Goal: Check status: Check status

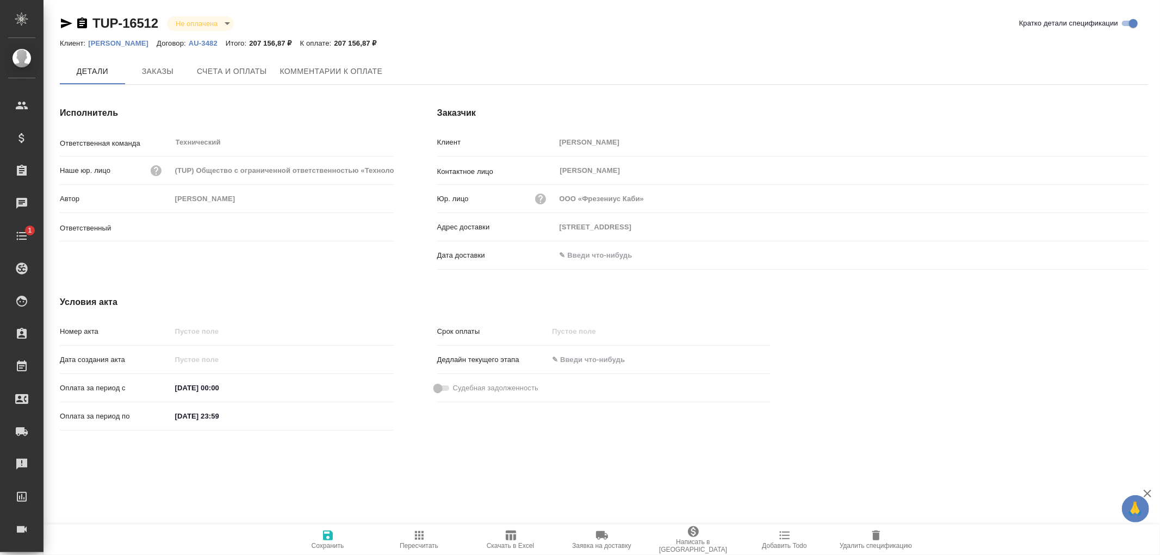
type input "[PERSON_NAME]"
type input "[STREET_ADDRESS]"
click at [156, 75] on span "Заказы" at bounding box center [158, 72] width 52 height 14
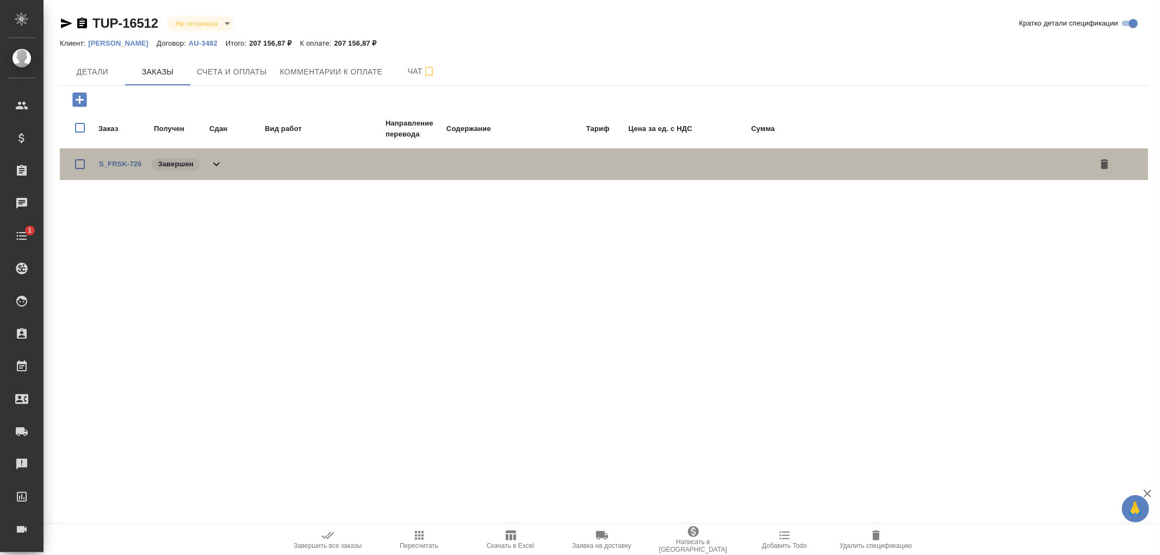
click at [221, 165] on icon at bounding box center [216, 164] width 13 height 13
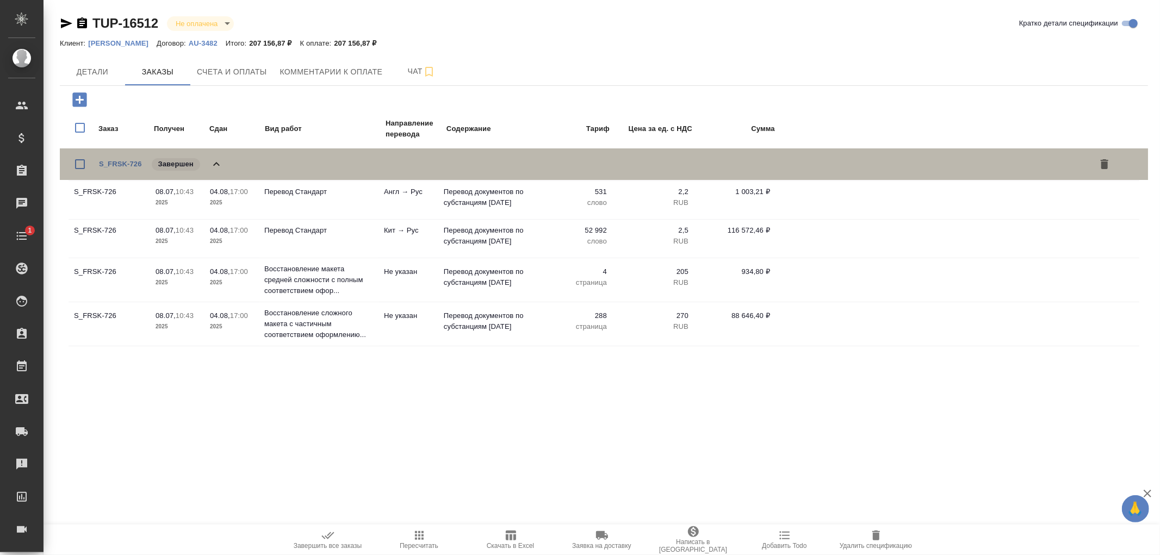
click at [221, 164] on icon at bounding box center [216, 164] width 13 height 13
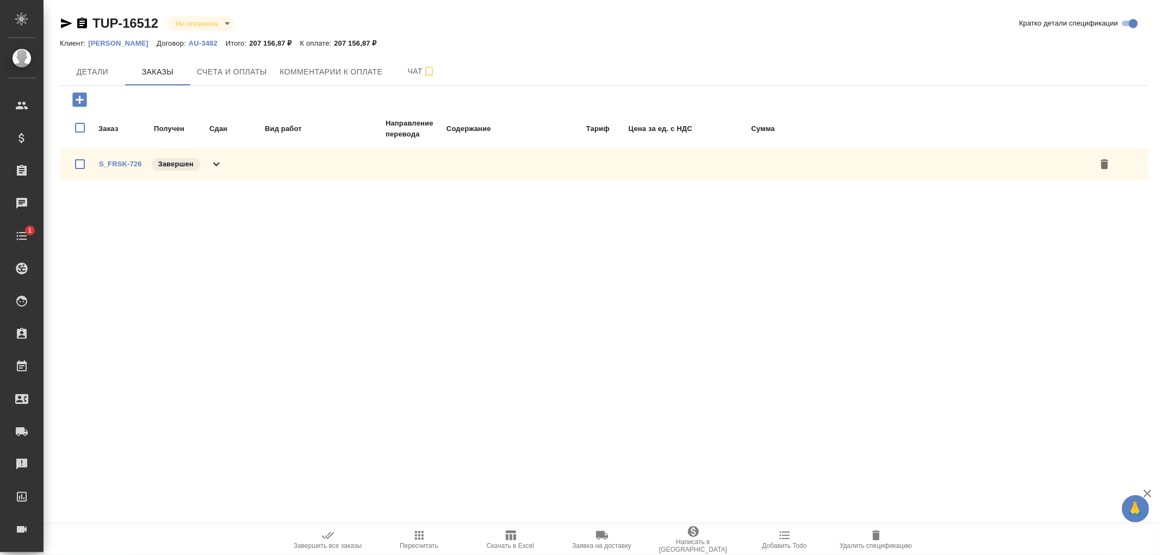
click at [628, 428] on div ".cls-1 fill:#fff; AWATERA [PERSON_NAME]romanenko Клиенты Спецификации Заказы 0 …" at bounding box center [580, 277] width 1160 height 555
click at [238, 69] on span "Счета и оплаты" at bounding box center [232, 72] width 70 height 14
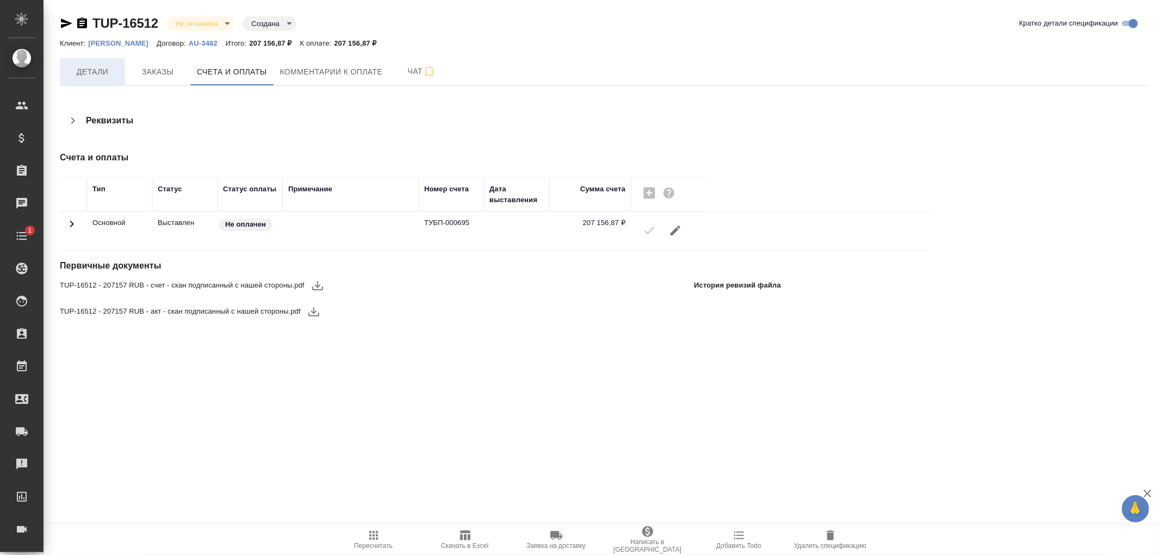
click at [89, 71] on span "Детали" at bounding box center [92, 72] width 52 height 14
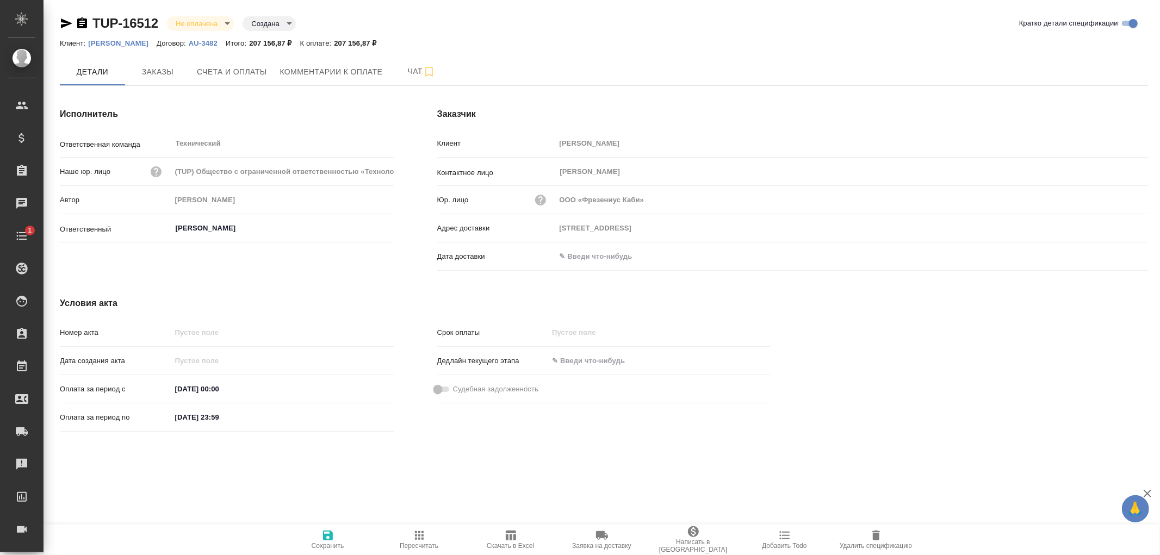
click at [589, 256] on input "text" at bounding box center [603, 257] width 95 height 16
click at [1115, 258] on icon "button" at bounding box center [1116, 256] width 13 height 13
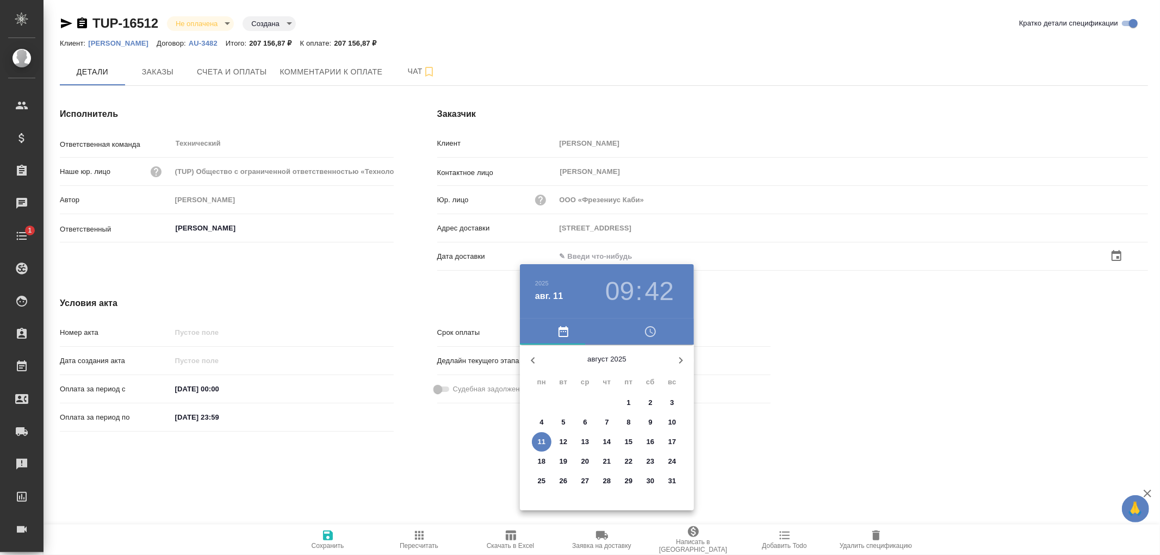
click at [543, 443] on p "11" at bounding box center [542, 442] width 8 height 11
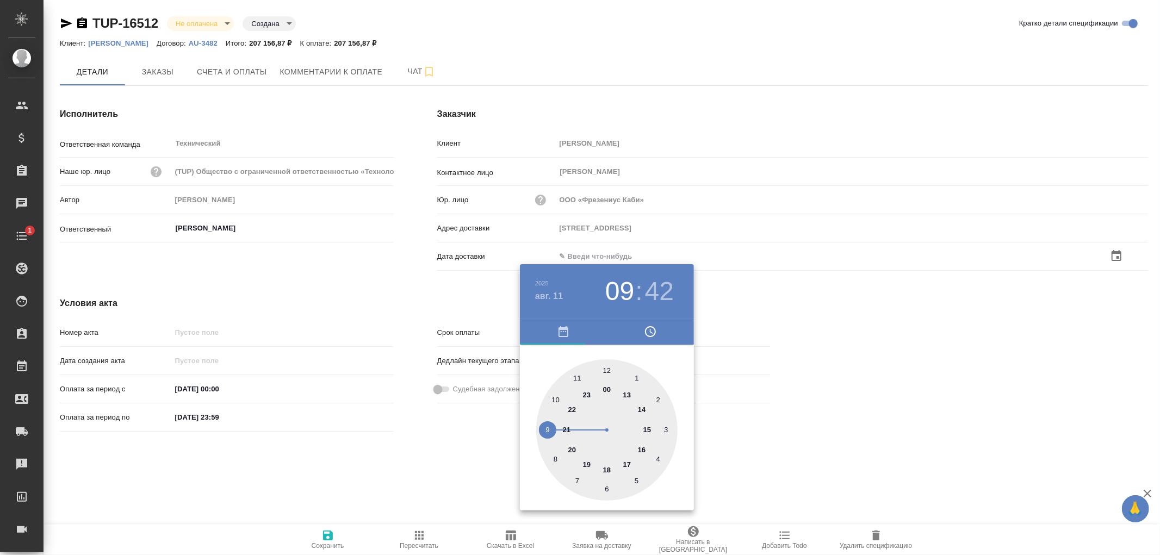
type input "125167 Москва, Ленинградский пр., 37, к.9подъезд 2, этаж 3"
type input "11.08.2025 09:42"
click at [326, 537] on div at bounding box center [580, 277] width 1160 height 555
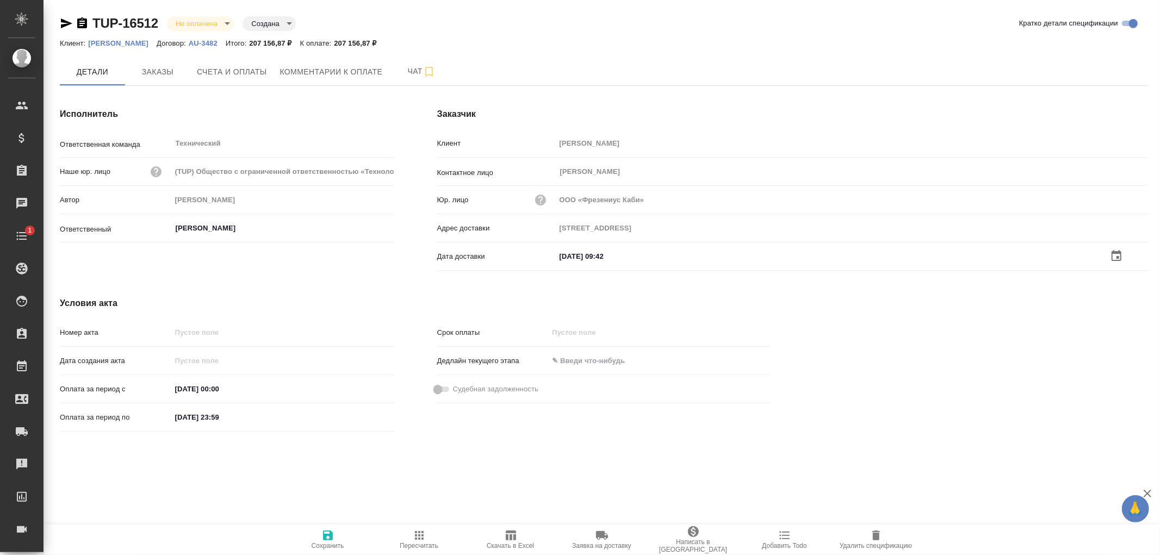
click at [329, 535] on icon "button" at bounding box center [328, 536] width 10 height 10
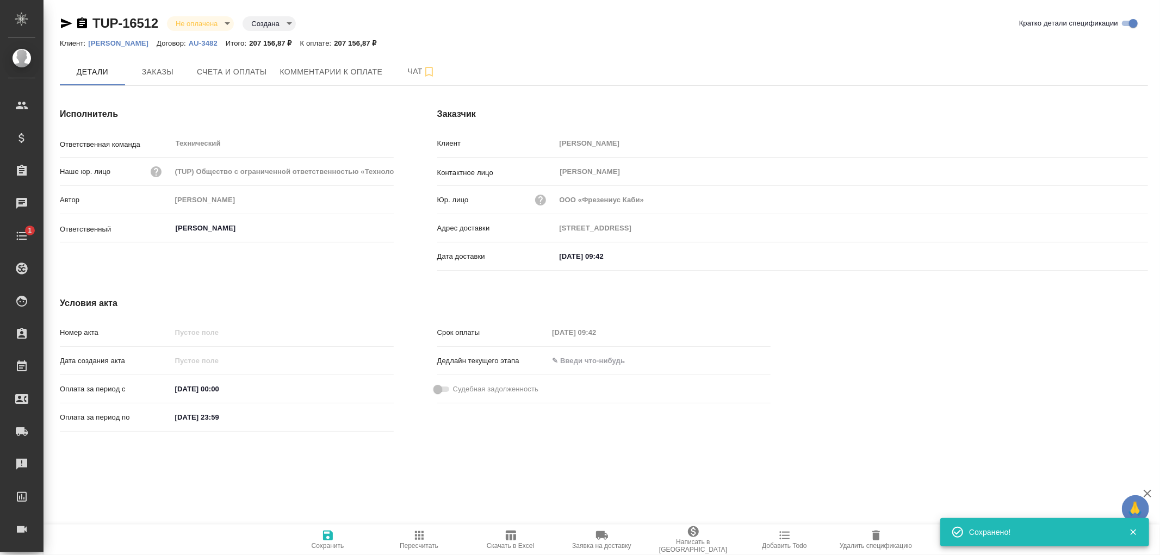
click at [329, 535] on icon "button" at bounding box center [328, 536] width 10 height 10
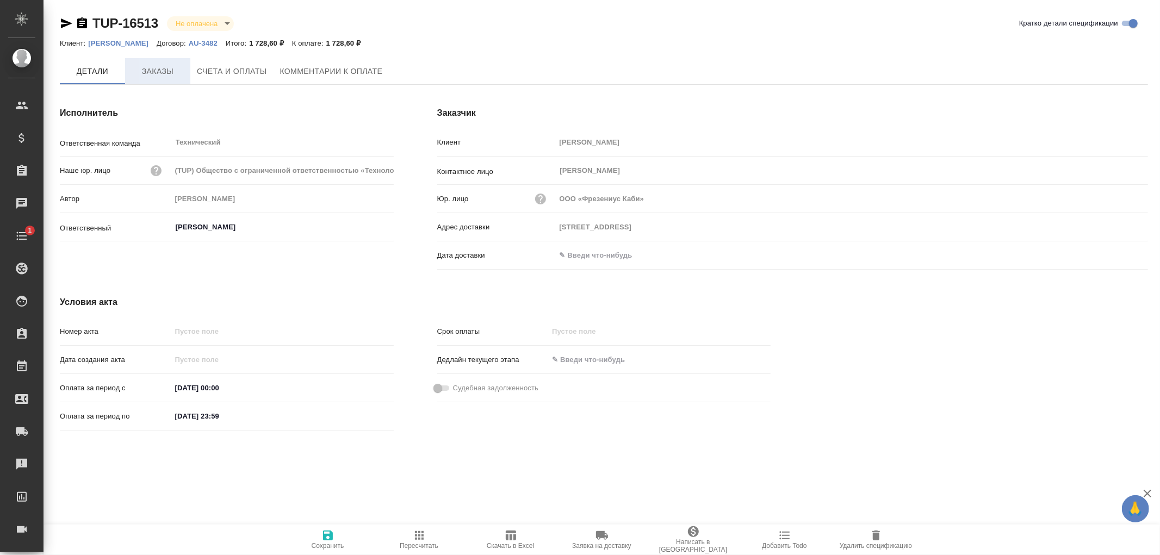
type input "125167 Москва, Ленинградский пр., 37, к.9подъезд 2, этаж 3"
click at [166, 70] on span "Заказы" at bounding box center [158, 72] width 52 height 14
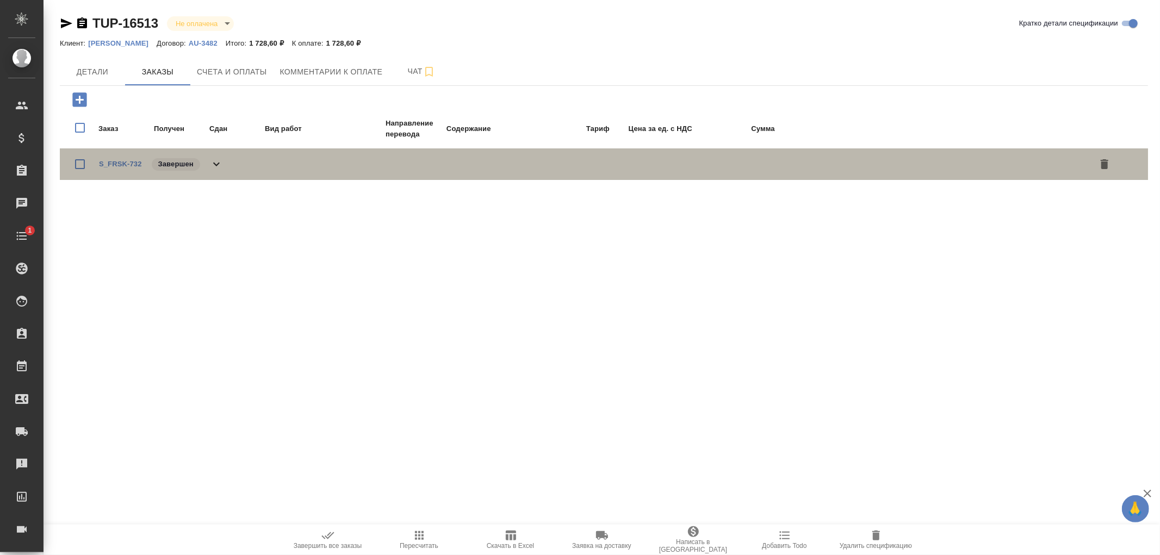
click at [219, 165] on icon at bounding box center [216, 164] width 13 height 13
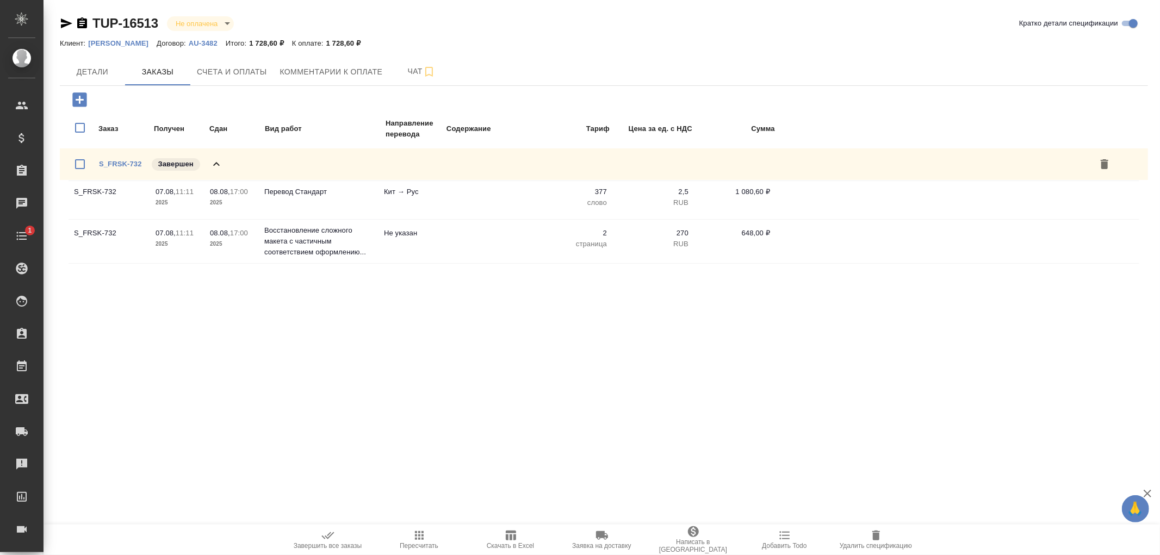
click at [219, 165] on icon at bounding box center [216, 164] width 13 height 13
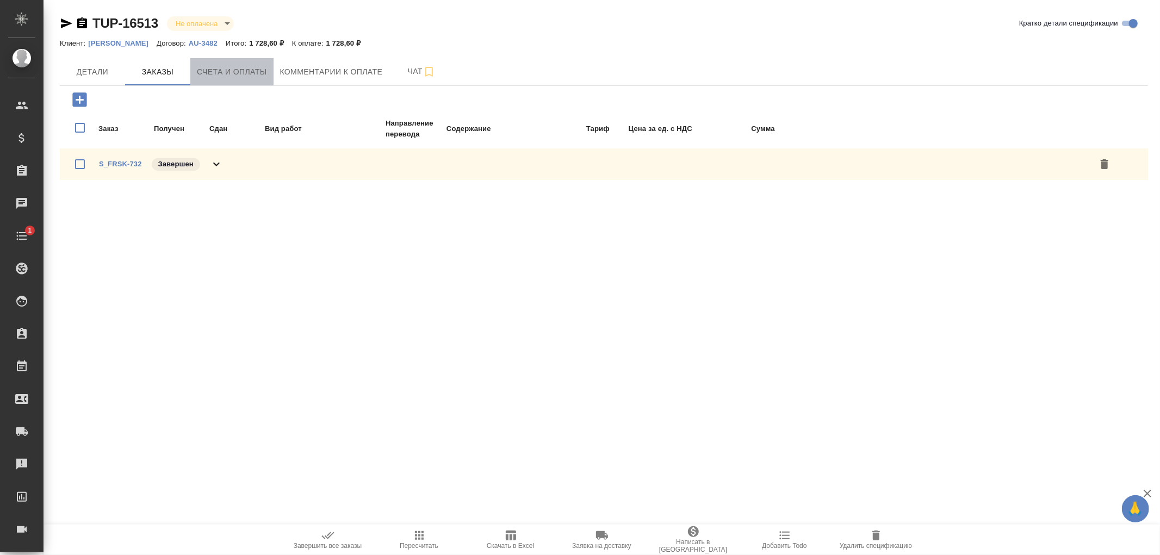
click at [250, 72] on span "Счета и оплаты" at bounding box center [232, 72] width 70 height 14
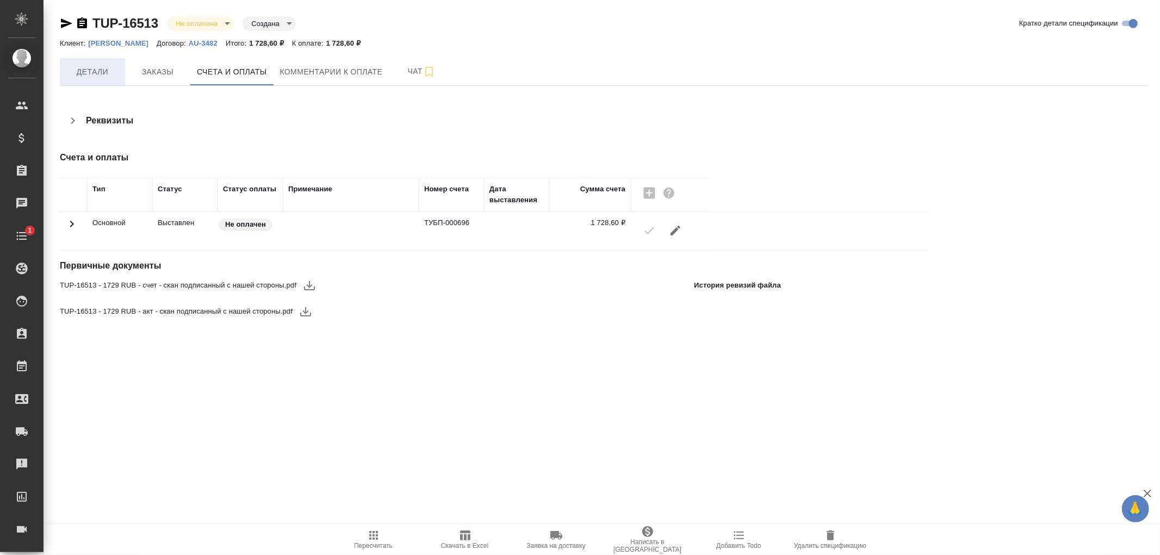
click at [77, 71] on span "Детали" at bounding box center [92, 72] width 52 height 14
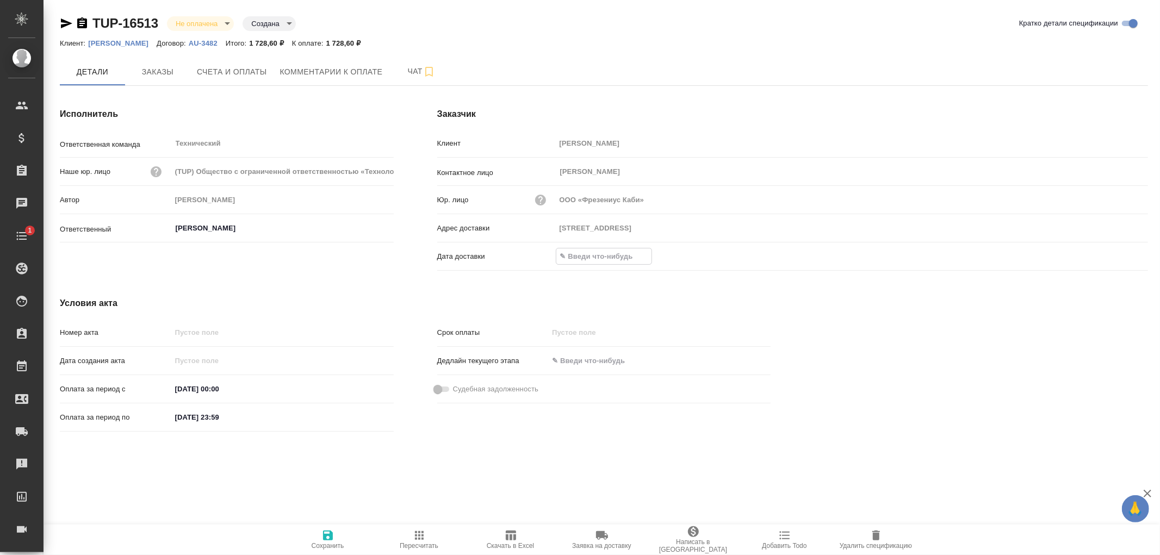
drag, startPoint x: 603, startPoint y: 261, endPoint x: 633, endPoint y: 258, distance: 30.0
click at [604, 261] on input "text" at bounding box center [603, 257] width 95 height 16
click at [1114, 260] on icon "button" at bounding box center [1117, 255] width 10 height 11
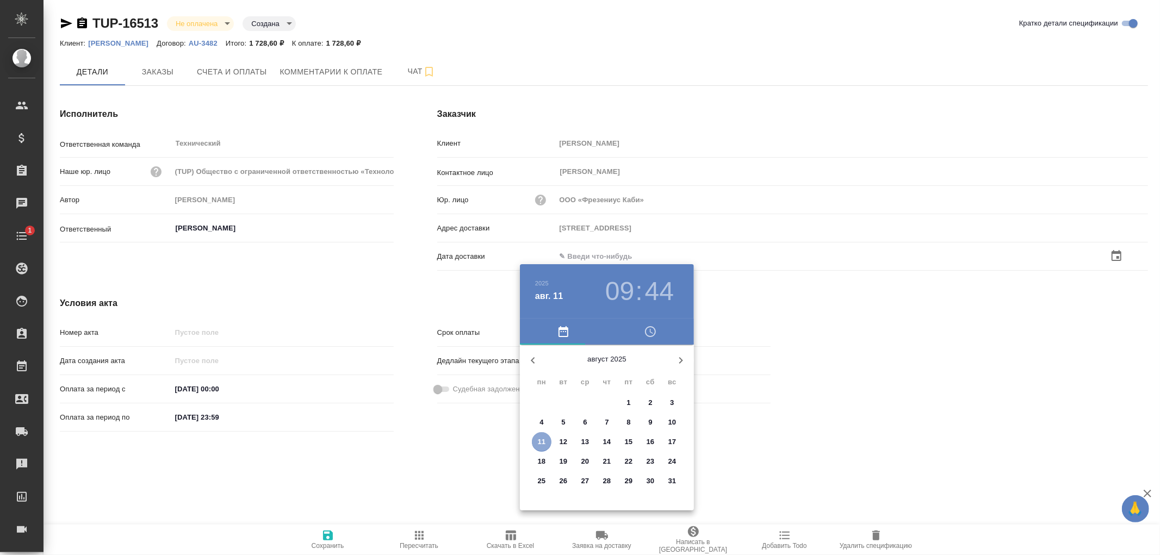
click at [541, 442] on p "11" at bounding box center [542, 442] width 8 height 11
type input "125167 Москва, Ленинградский пр., 37, к.9подъезд 2, этаж 3"
type input "11.08.2025 09:44"
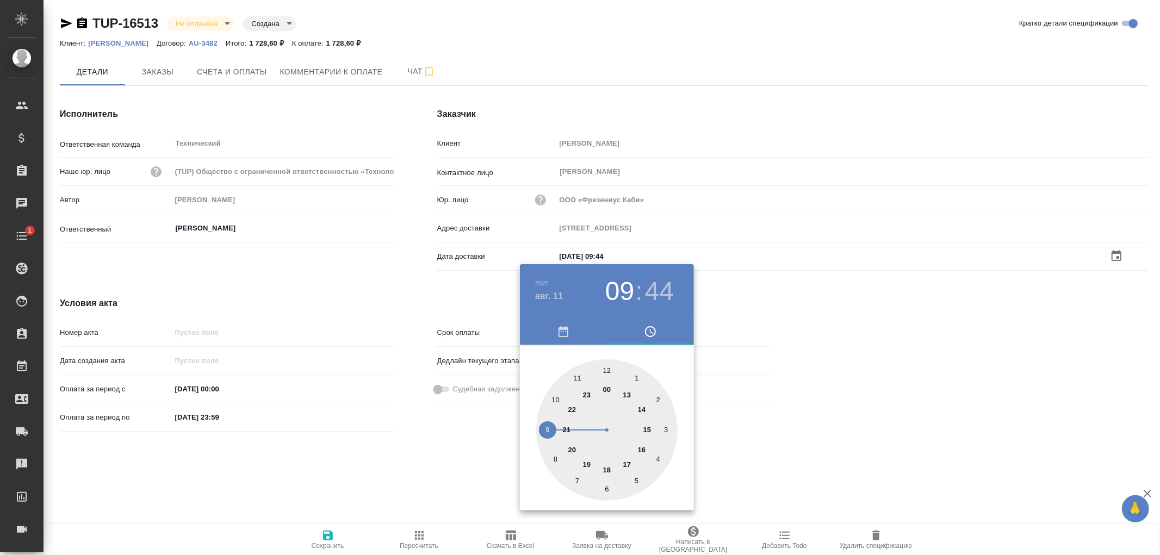
click at [325, 541] on div at bounding box center [580, 277] width 1160 height 555
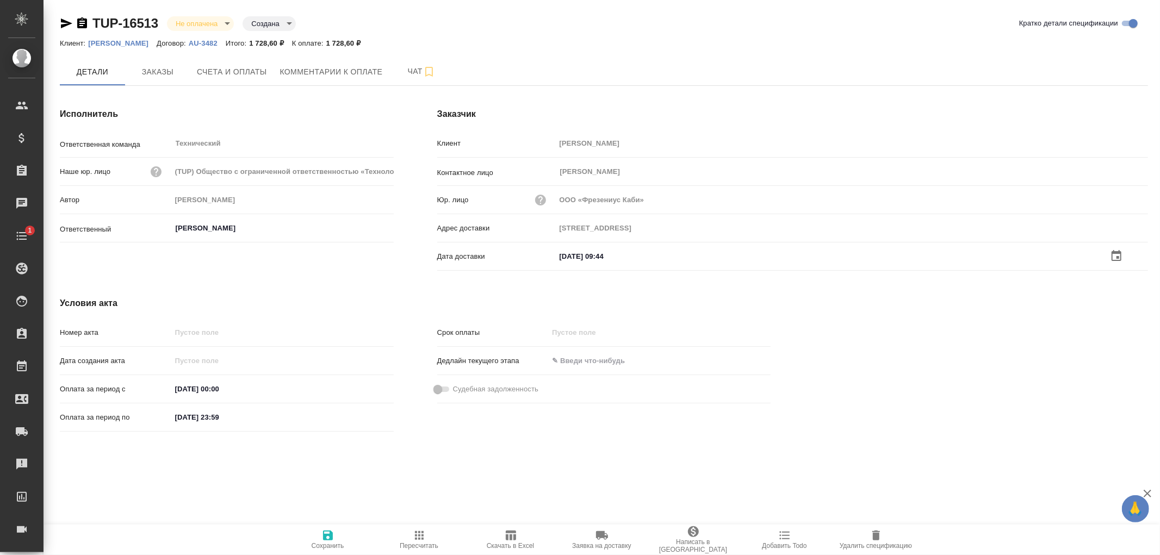
click at [329, 536] on icon "button" at bounding box center [328, 536] width 10 height 10
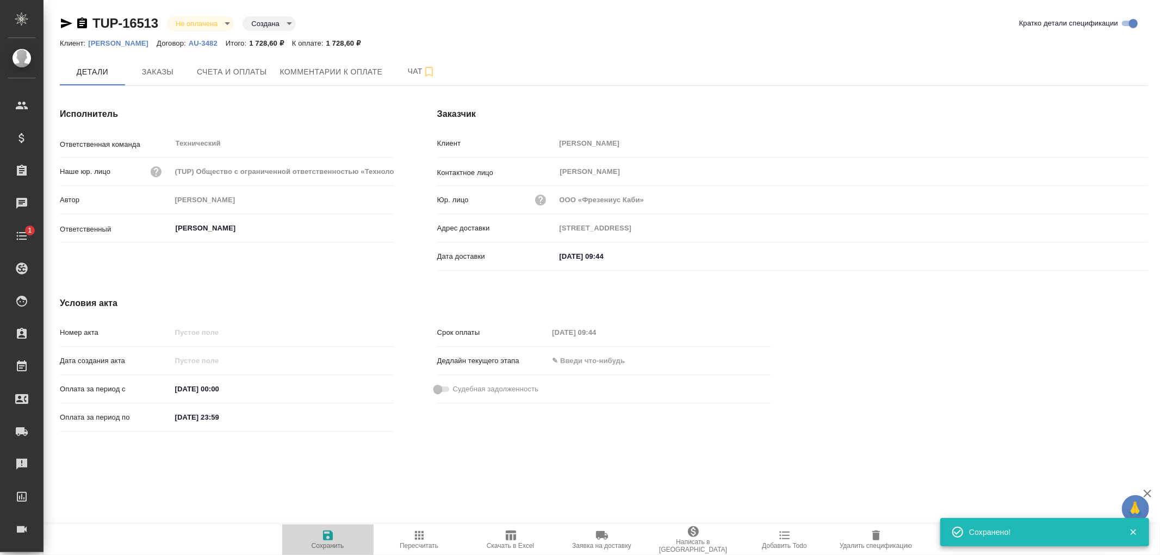
click at [329, 536] on icon "button" at bounding box center [328, 536] width 10 height 10
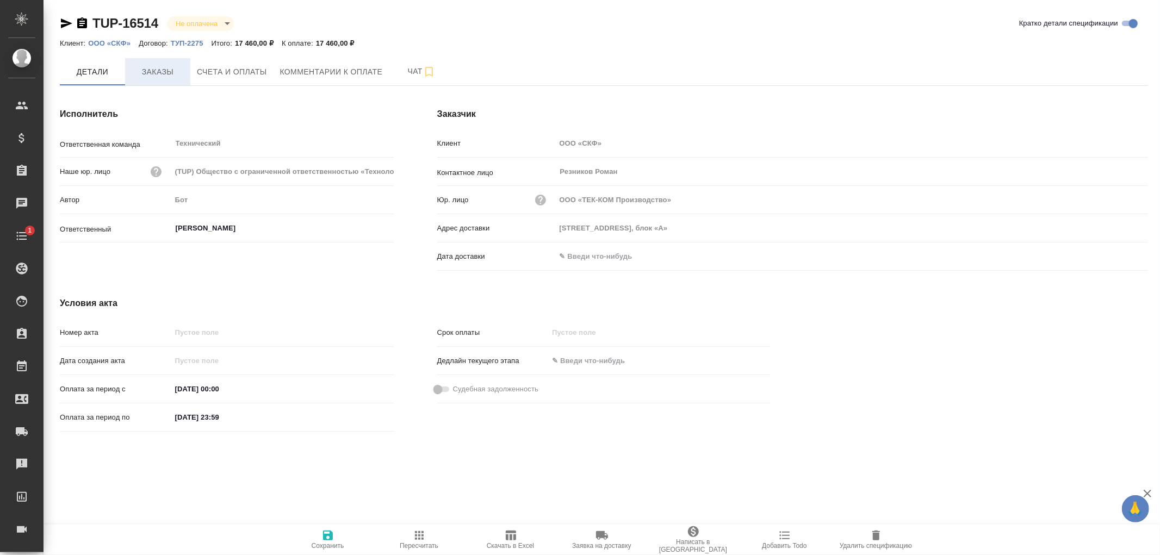
click at [154, 69] on span "Заказы" at bounding box center [158, 72] width 52 height 14
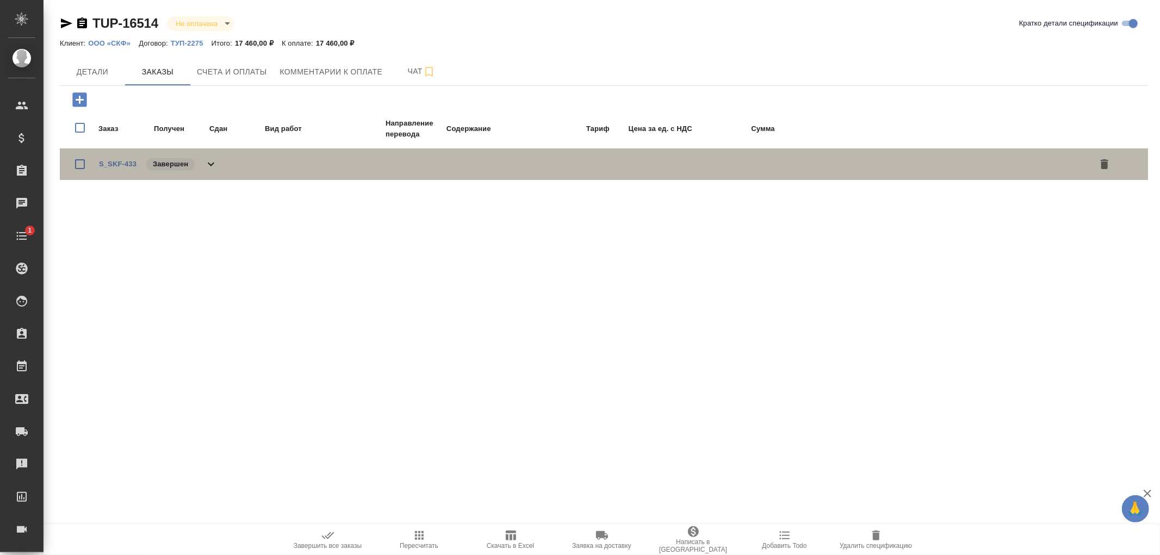
click at [213, 164] on icon at bounding box center [211, 164] width 13 height 13
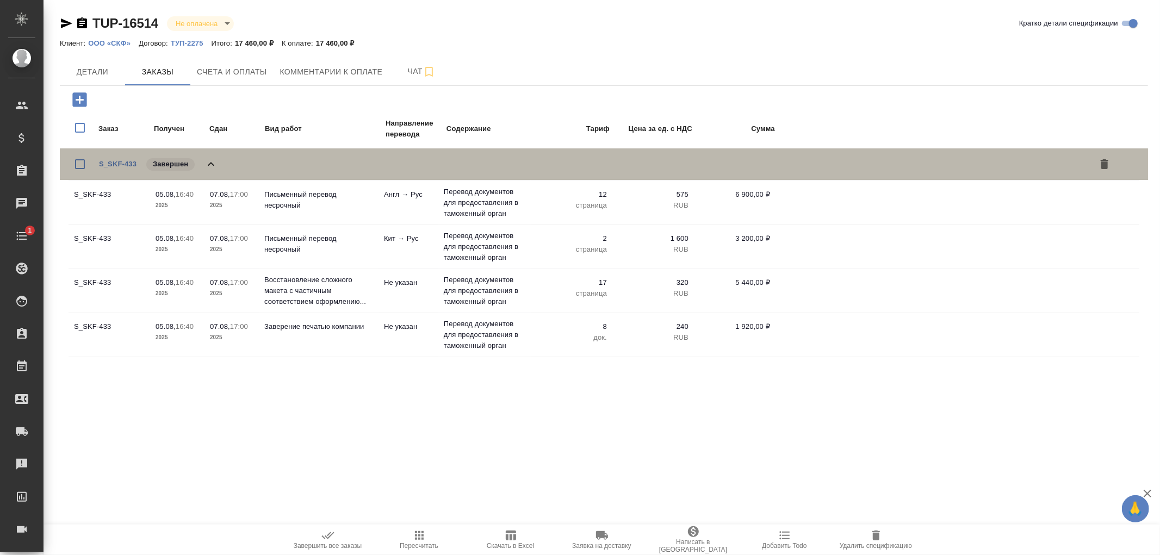
click at [213, 164] on icon at bounding box center [211, 164] width 13 height 13
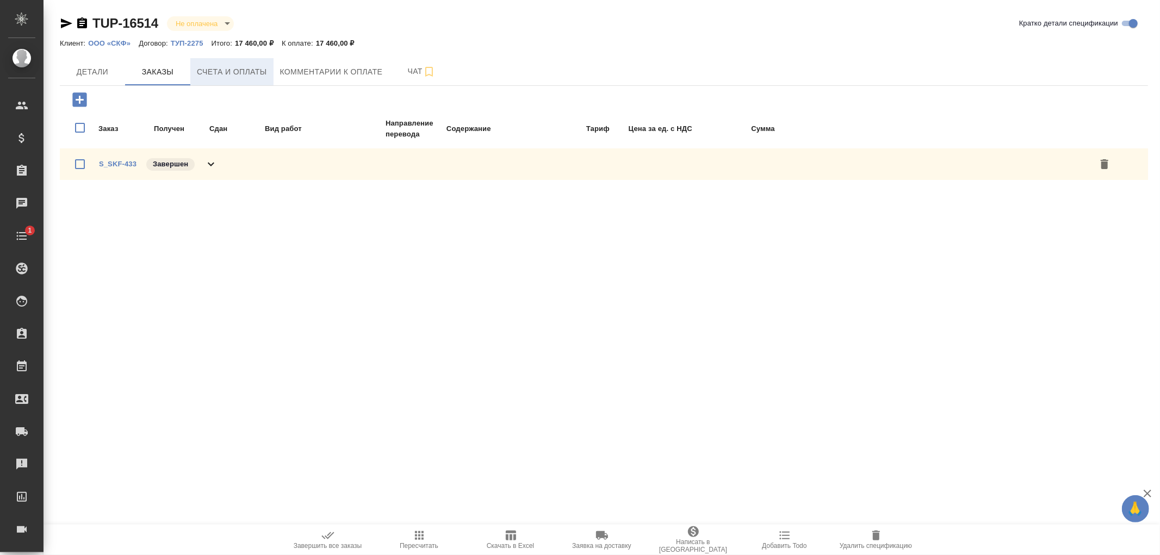
click at [230, 74] on span "Счета и оплаты" at bounding box center [232, 72] width 70 height 14
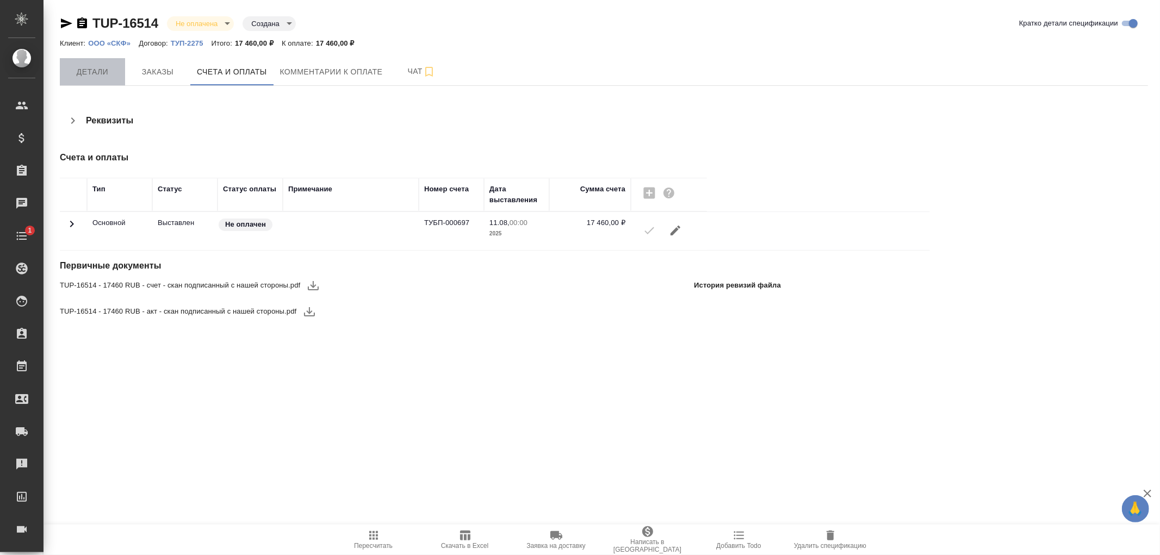
click at [85, 65] on span "Детали" at bounding box center [92, 72] width 52 height 14
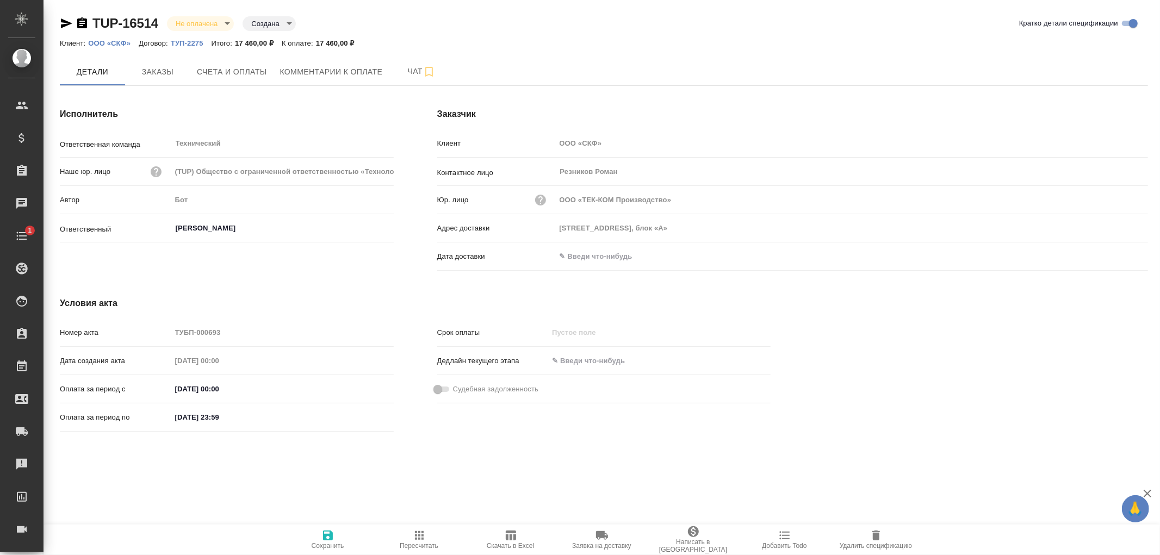
click at [601, 259] on input "text" at bounding box center [603, 257] width 95 height 16
click at [1118, 257] on icon "button" at bounding box center [1117, 255] width 10 height 11
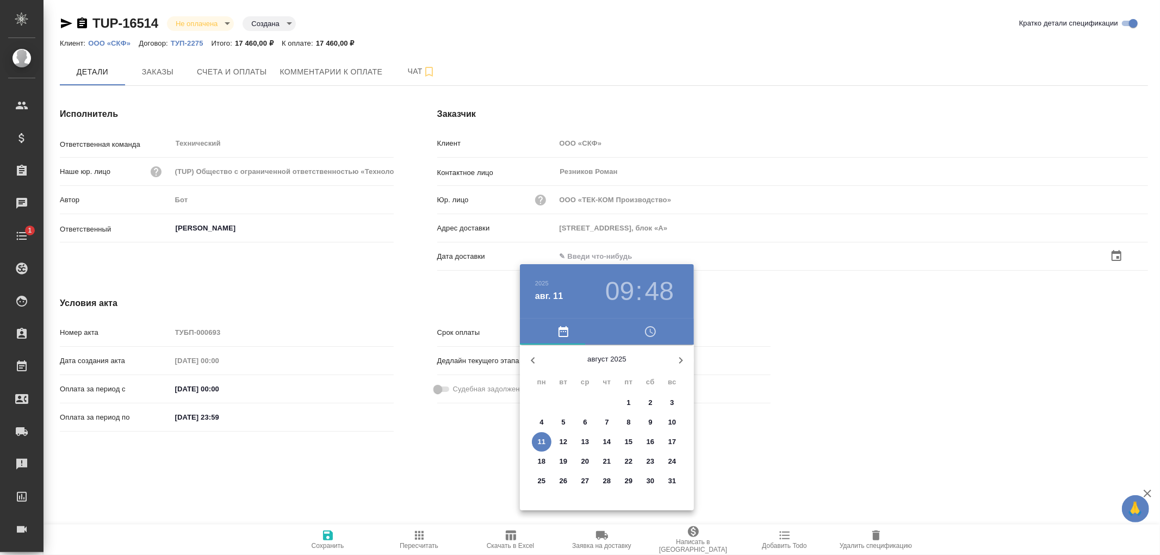
click at [544, 443] on p "11" at bounding box center [542, 442] width 8 height 11
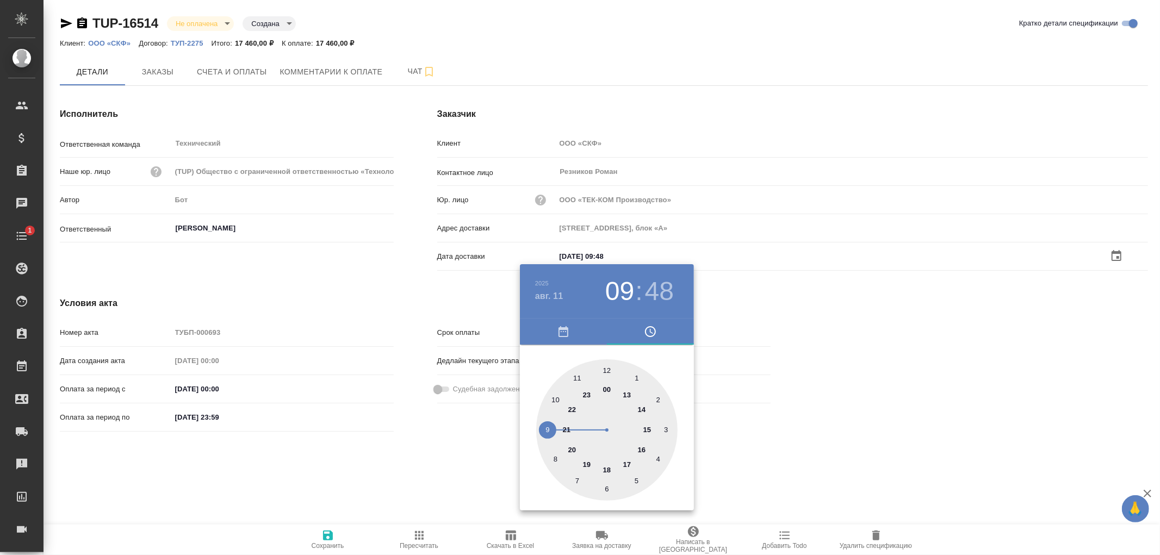
type input "11.08.2025 09:48"
click at [324, 536] on div at bounding box center [580, 277] width 1160 height 555
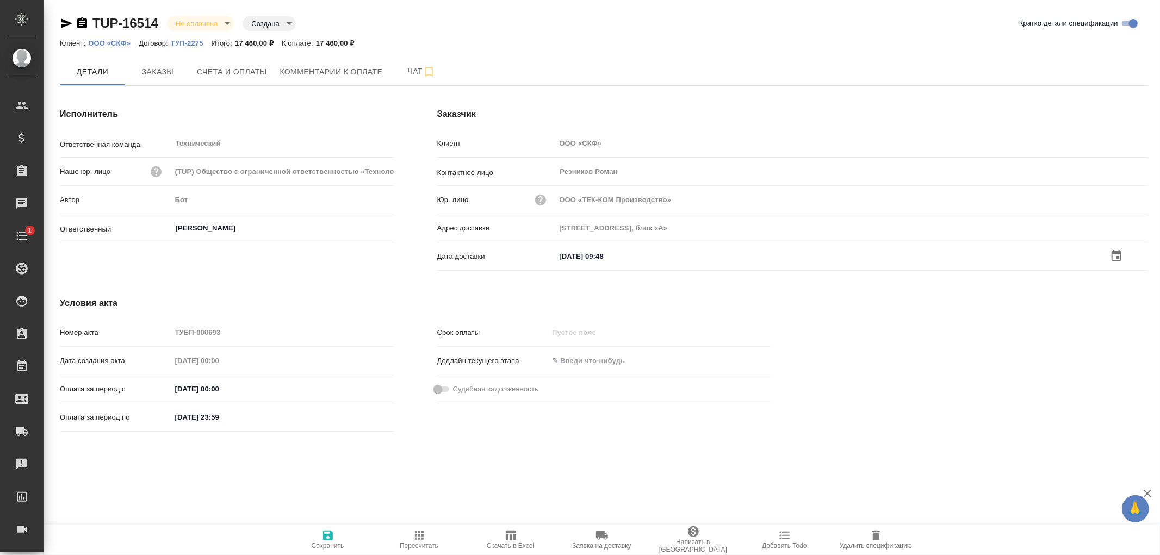
click at [327, 535] on icon "button" at bounding box center [328, 536] width 10 height 10
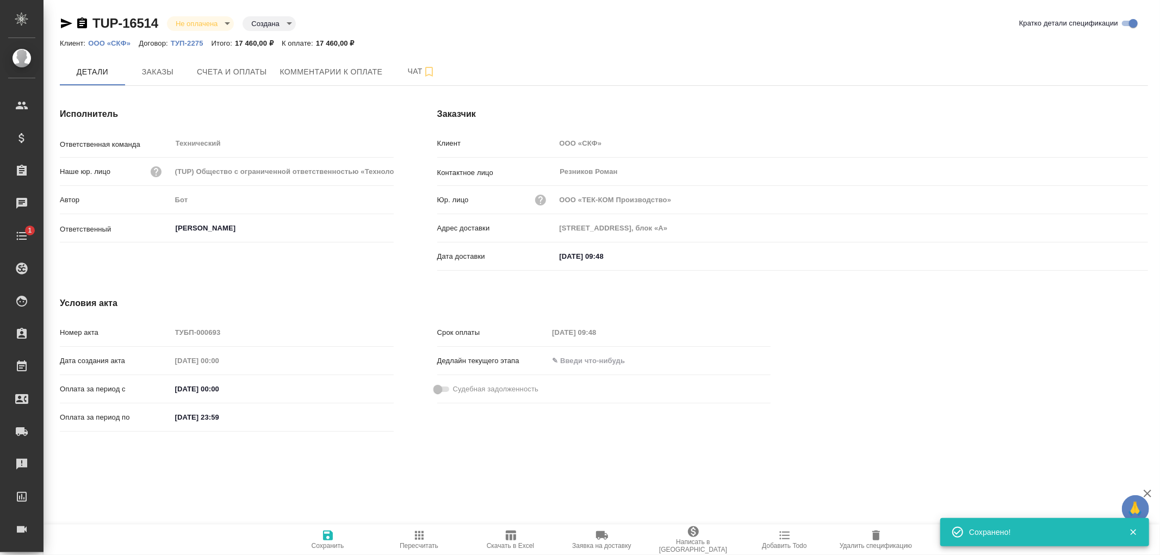
click at [327, 535] on icon "button" at bounding box center [328, 536] width 10 height 10
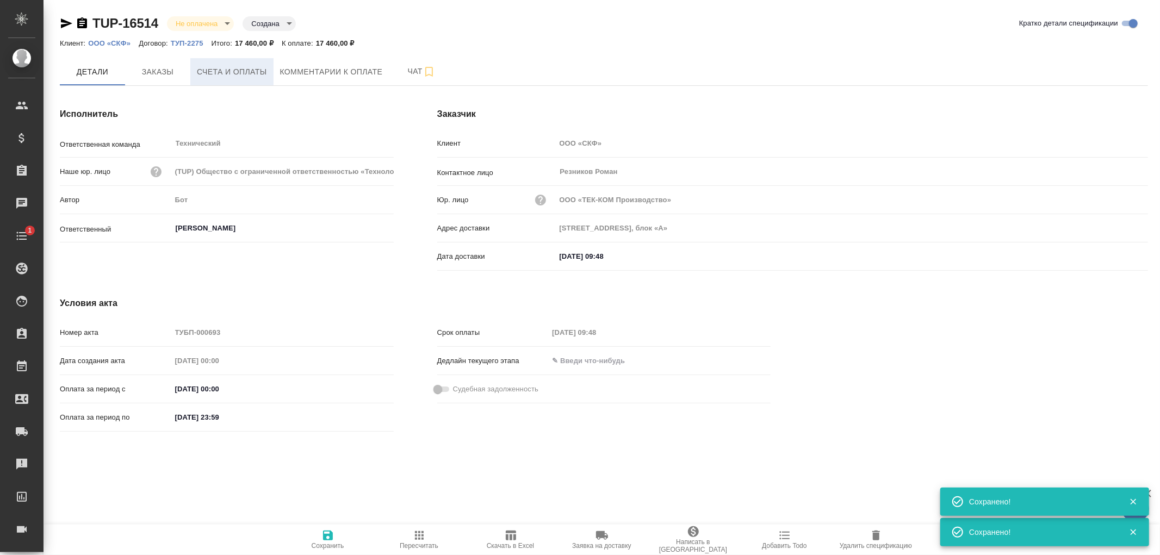
click at [220, 79] on button "Счета и оплаты" at bounding box center [231, 71] width 83 height 27
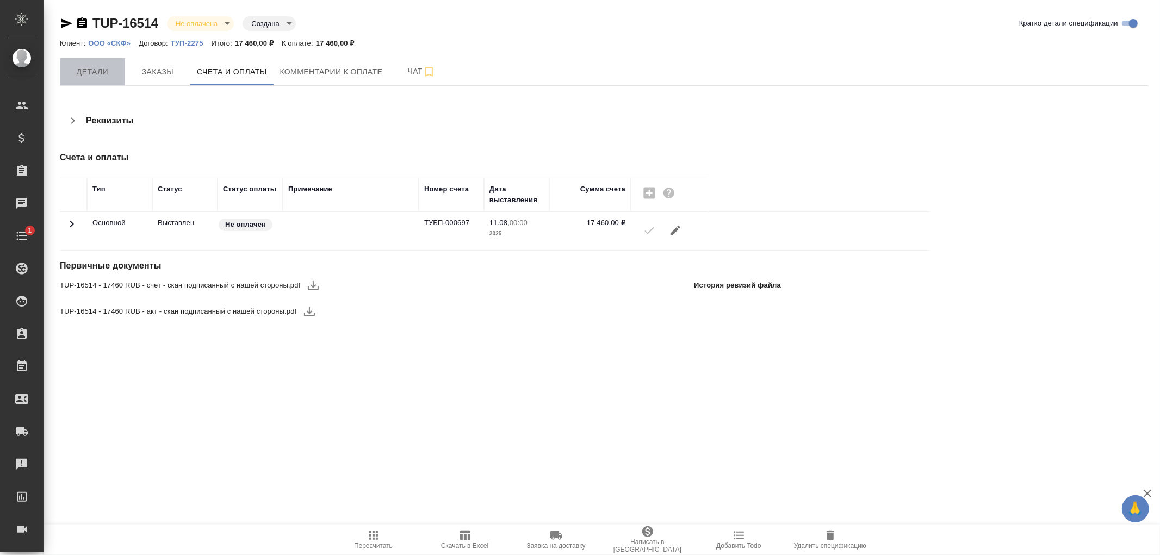
click at [86, 67] on span "Детали" at bounding box center [92, 72] width 52 height 14
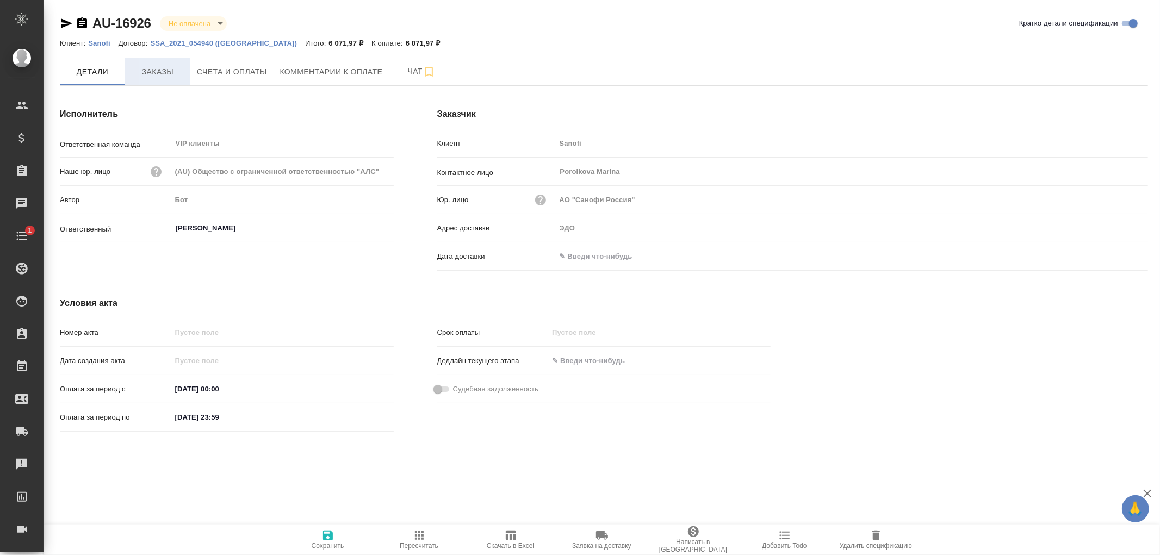
click at [154, 76] on span "Заказы" at bounding box center [158, 72] width 52 height 14
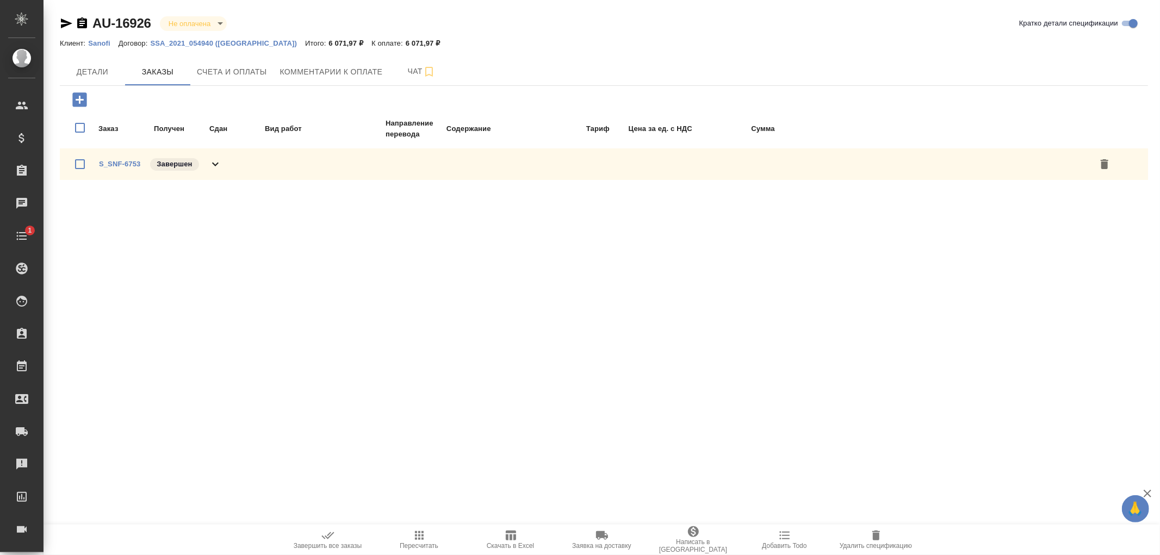
click at [216, 162] on icon at bounding box center [215, 164] width 13 height 13
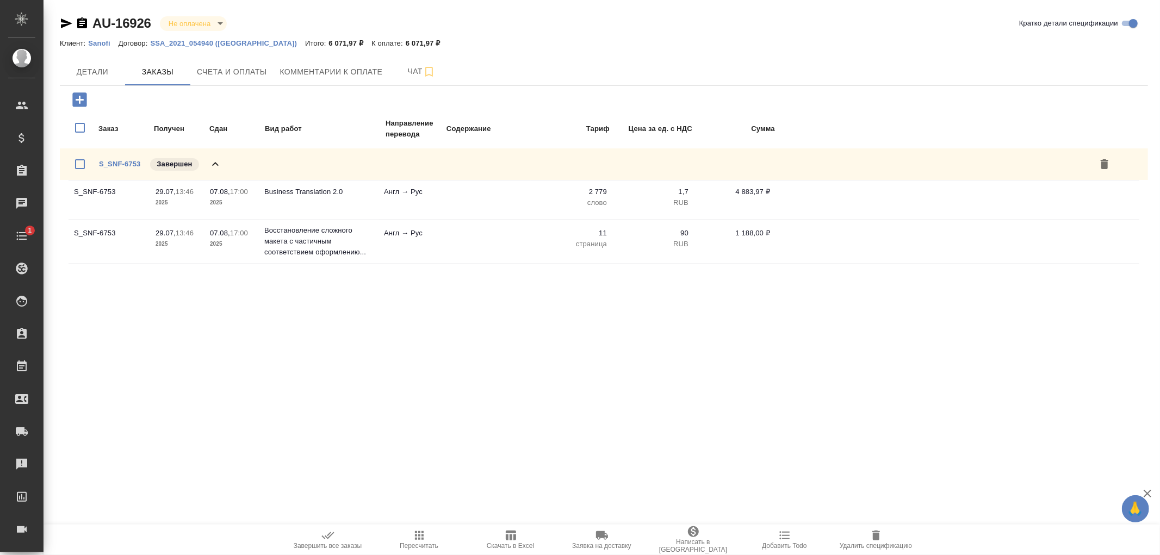
click at [216, 162] on icon at bounding box center [215, 164] width 13 height 13
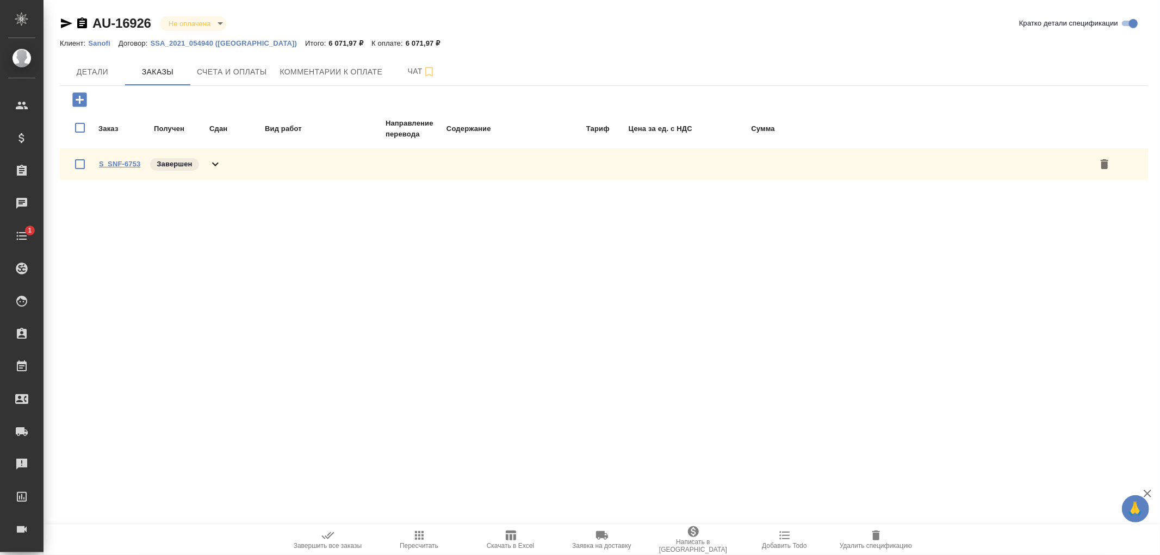
click at [119, 165] on link "S_SNF-6753" at bounding box center [119, 164] width 41 height 8
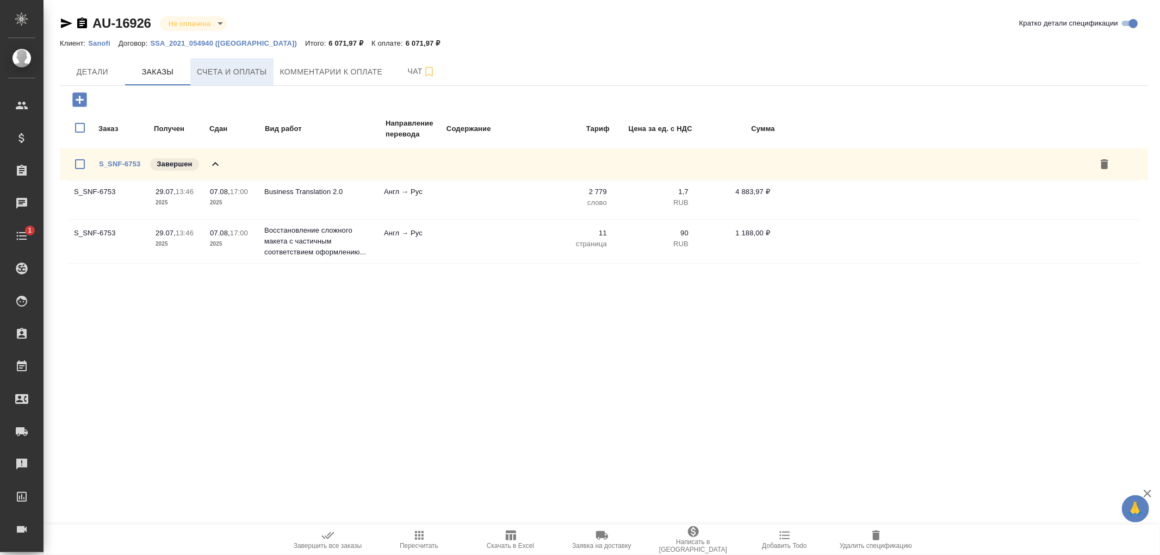
click at [238, 72] on span "Счета и оплаты" at bounding box center [232, 72] width 70 height 14
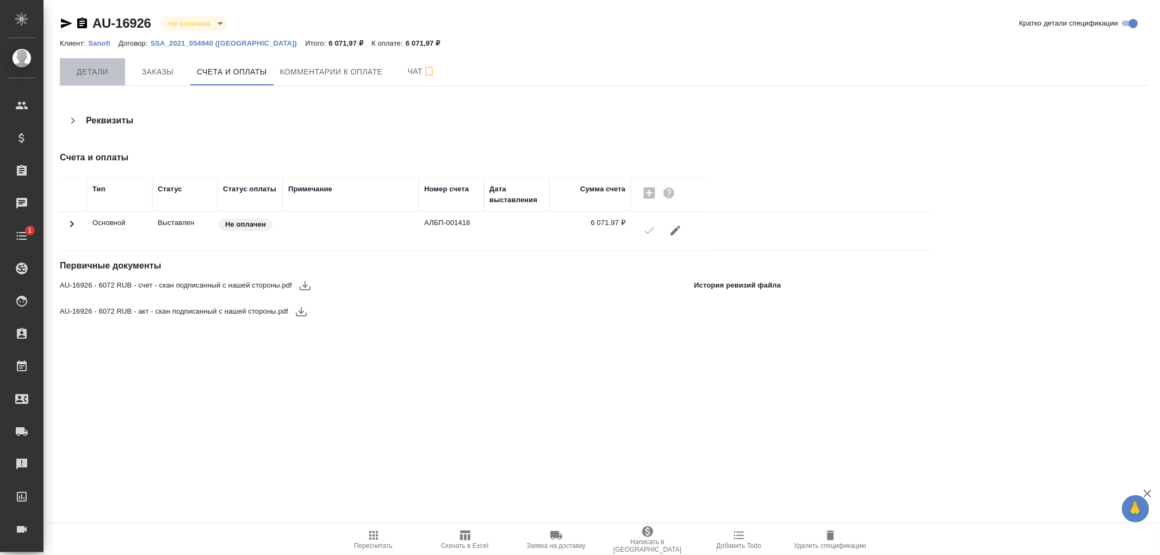
click at [82, 71] on span "Детали" at bounding box center [92, 72] width 52 height 14
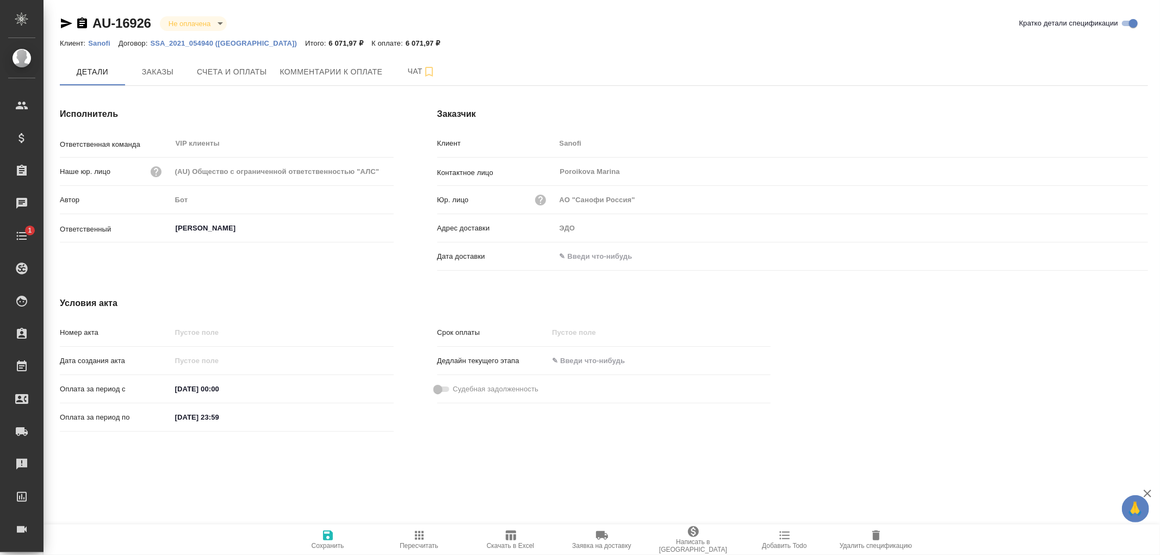
click at [588, 258] on input "text" at bounding box center [603, 257] width 95 height 16
click at [1122, 259] on icon "button" at bounding box center [1116, 256] width 13 height 13
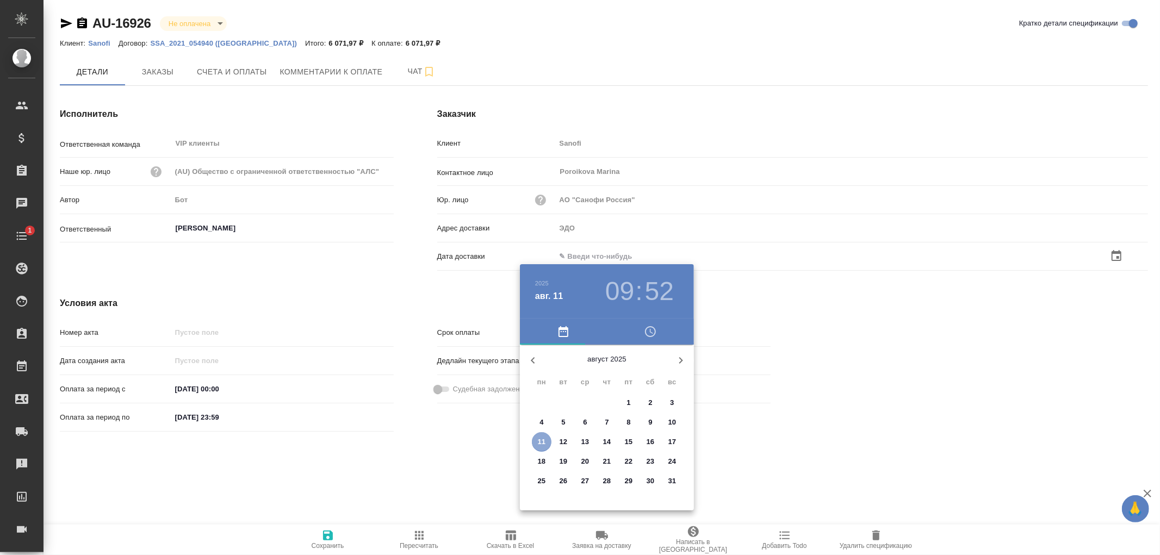
click at [544, 441] on p "11" at bounding box center [542, 442] width 8 height 11
type input "11.08.2025 09:52"
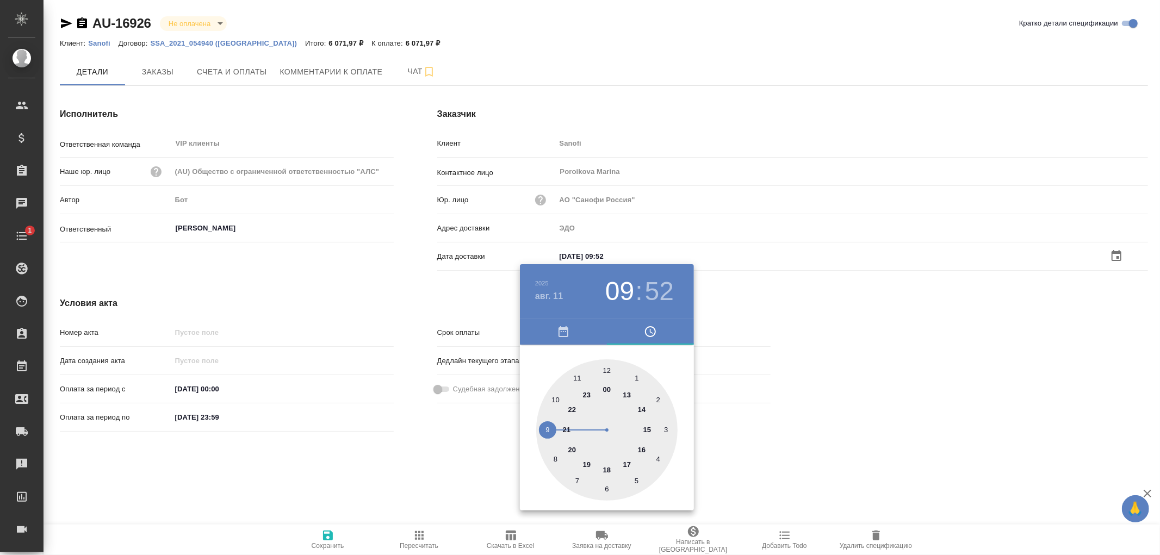
click at [320, 533] on div at bounding box center [580, 277] width 1160 height 555
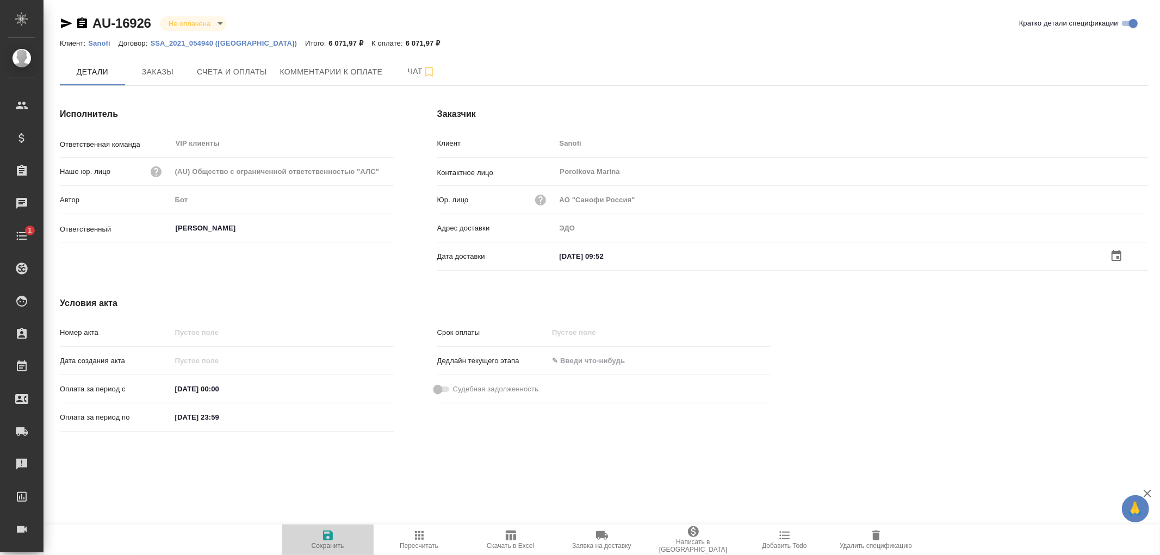
click at [326, 533] on icon "button" at bounding box center [327, 535] width 13 height 13
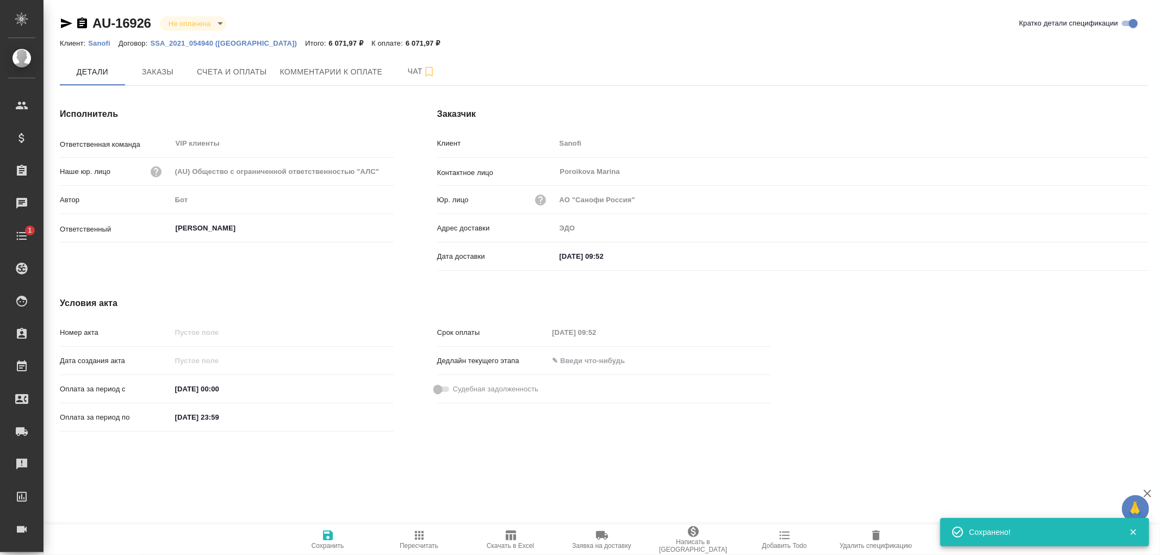
click at [326, 533] on icon "button" at bounding box center [327, 535] width 13 height 13
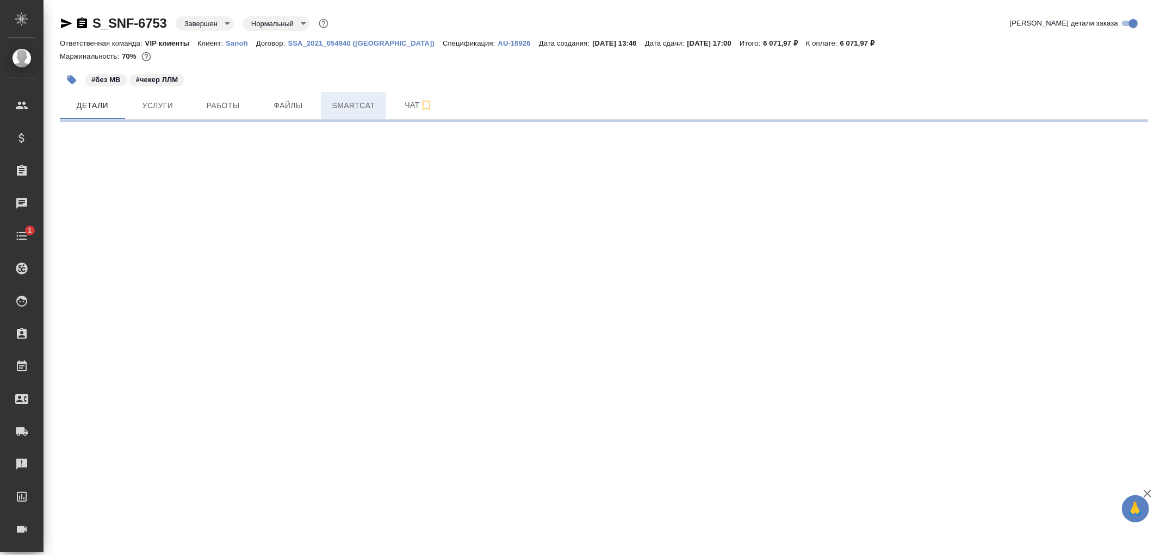
select select "RU"
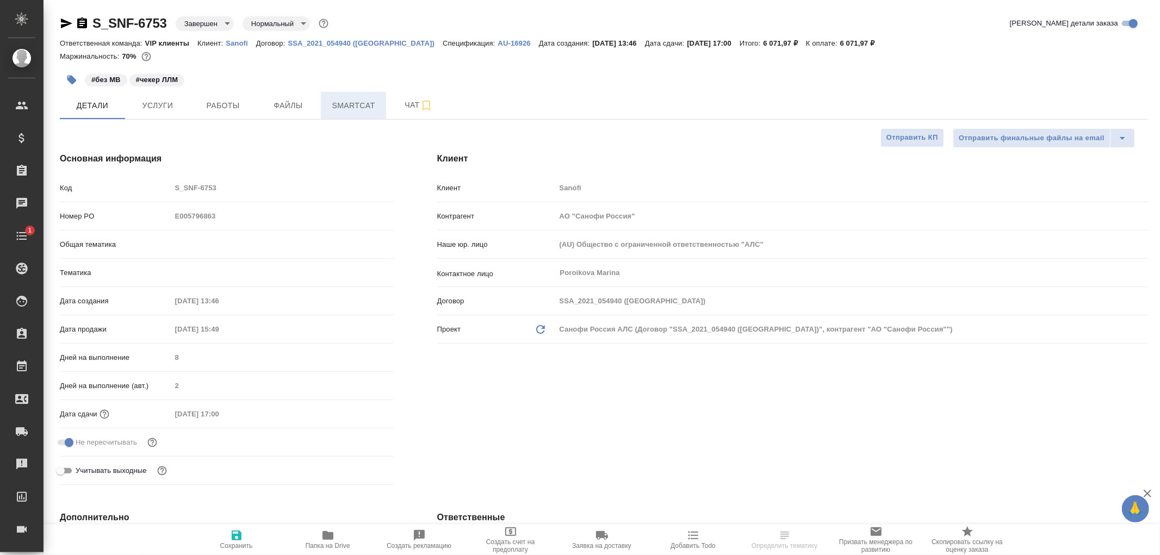
type textarea "x"
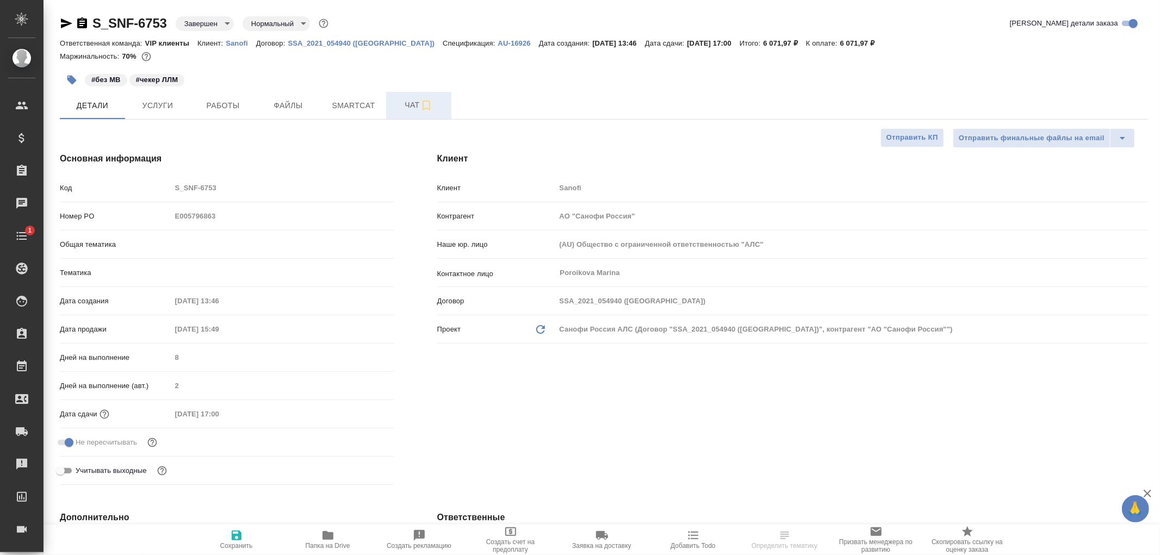
type textarea "x"
click at [415, 108] on span "Чат" at bounding box center [419, 105] width 52 height 14
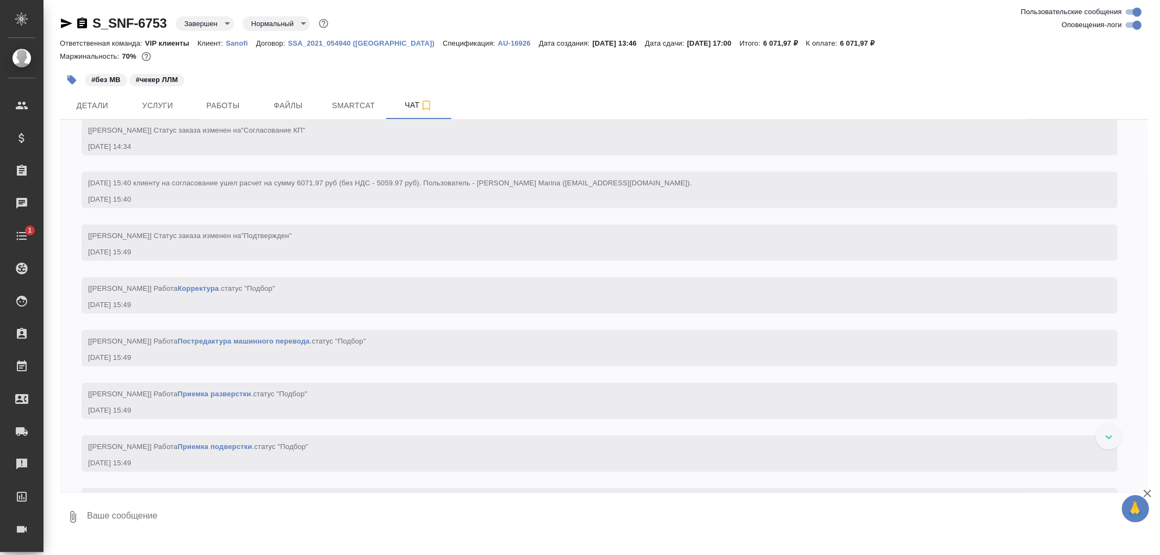
scroll to position [651, 0]
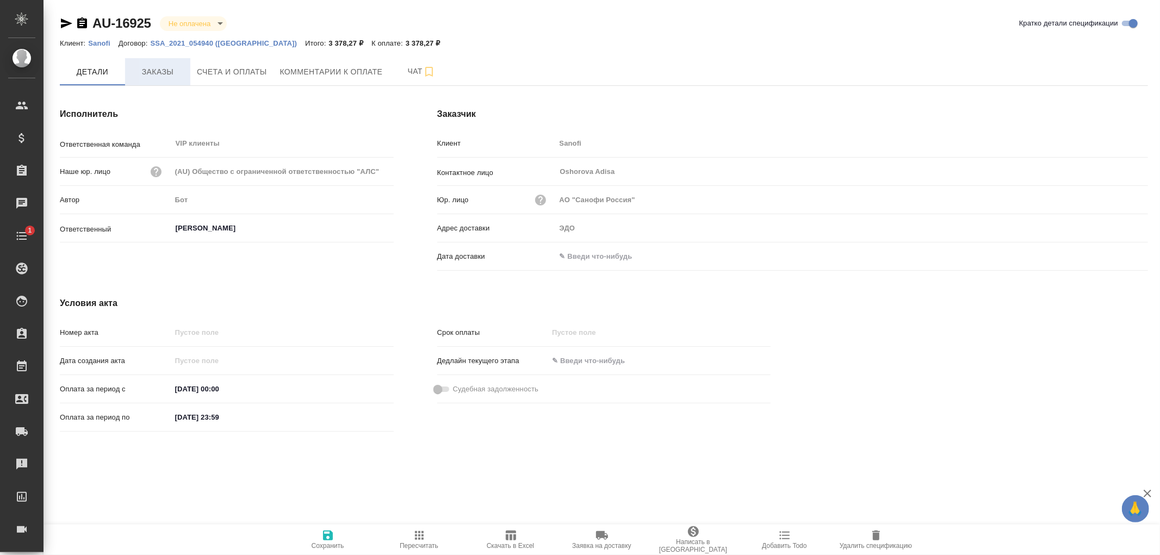
click at [153, 72] on span "Заказы" at bounding box center [158, 72] width 52 height 14
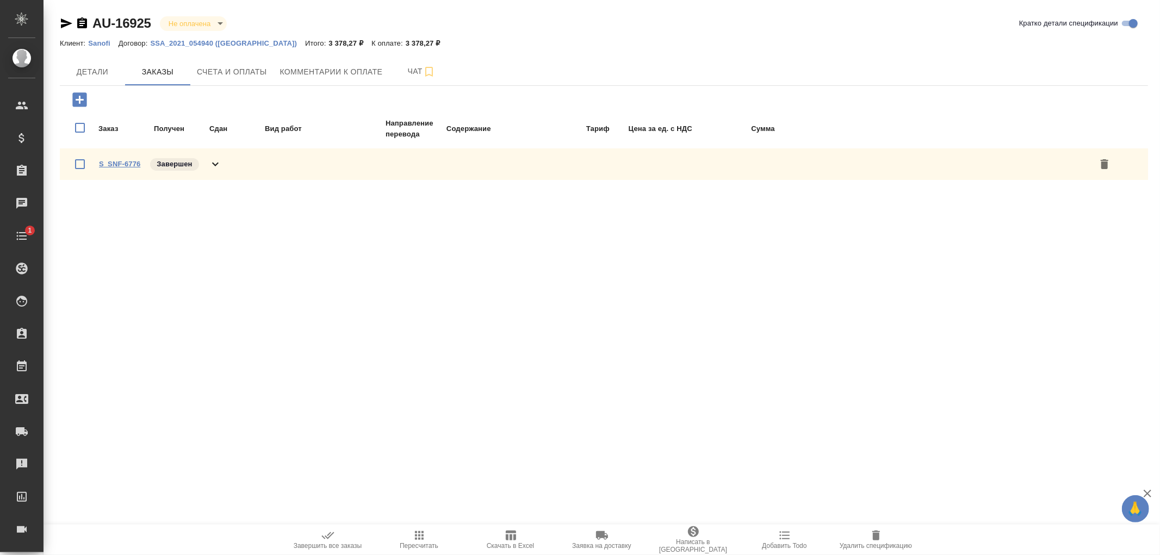
click at [121, 161] on link "S_SNF-6776" at bounding box center [119, 164] width 41 height 8
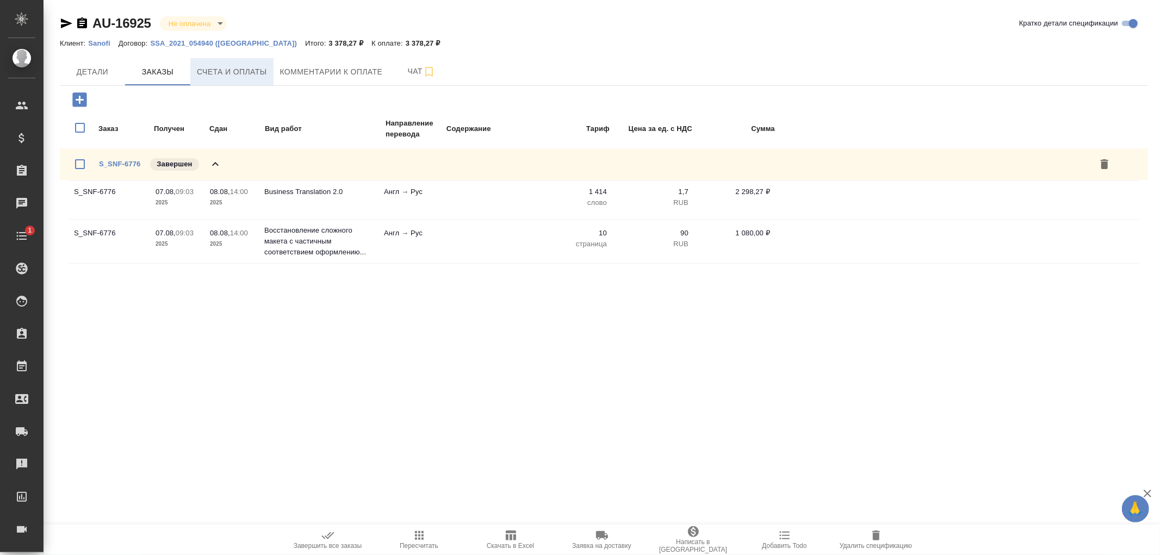
click at [236, 69] on span "Счета и оплаты" at bounding box center [232, 72] width 70 height 14
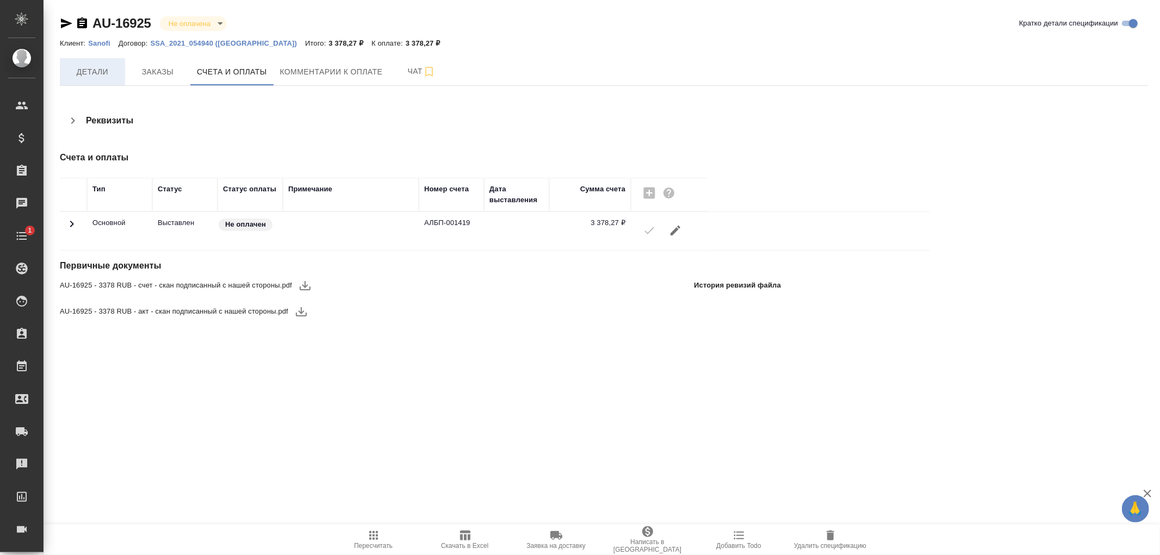
click at [105, 73] on span "Детали" at bounding box center [92, 72] width 52 height 14
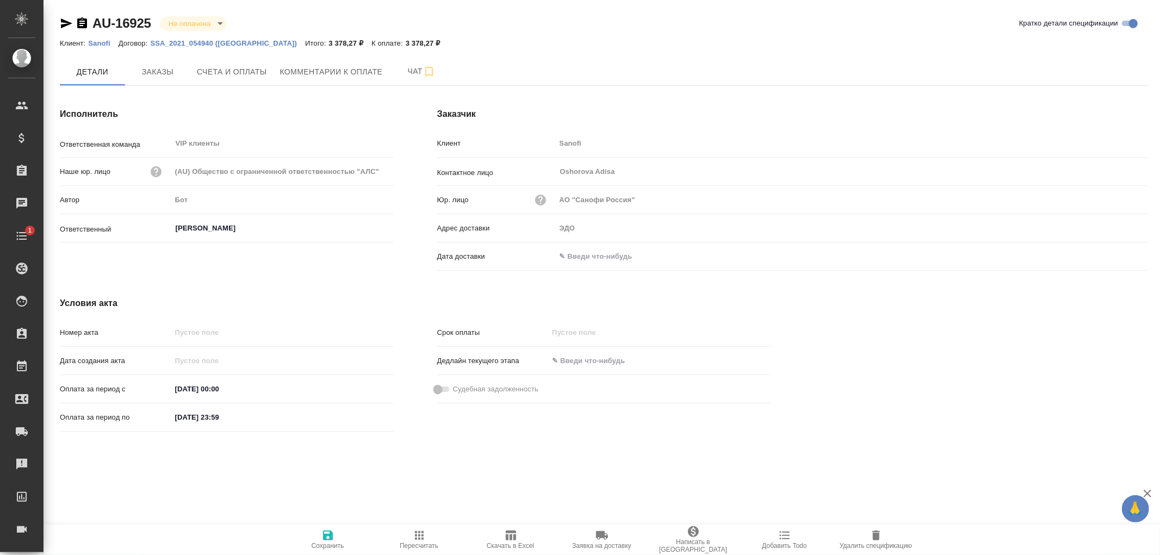
drag, startPoint x: 585, startPoint y: 253, endPoint x: 654, endPoint y: 247, distance: 69.9
click at [589, 252] on input "text" at bounding box center [603, 257] width 95 height 16
click at [1114, 259] on icon "button" at bounding box center [1116, 255] width 13 height 13
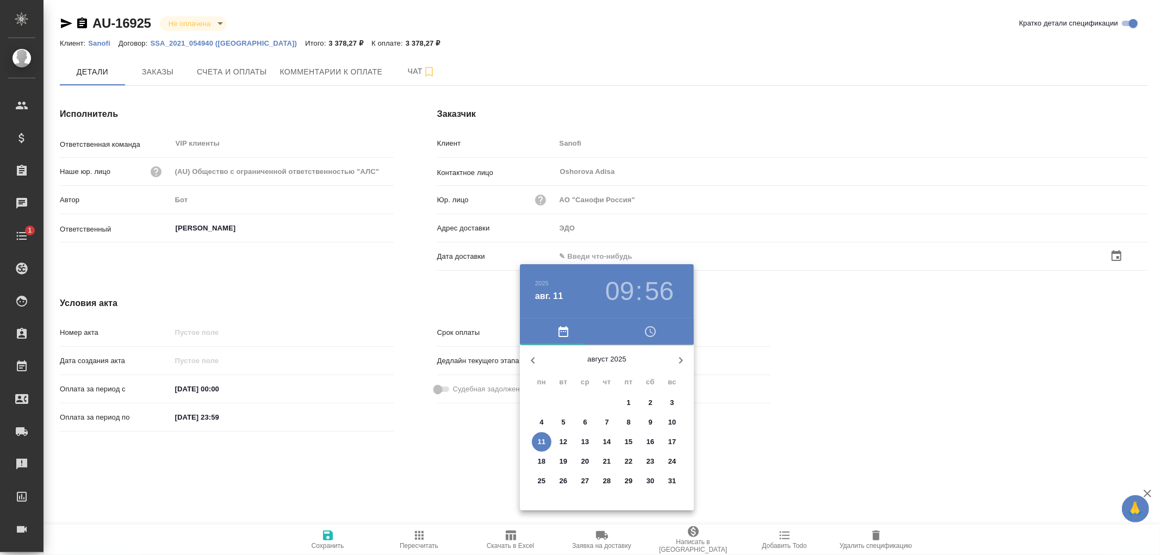
click at [542, 441] on p "11" at bounding box center [542, 442] width 8 height 11
type input "11.08.2025 09:56"
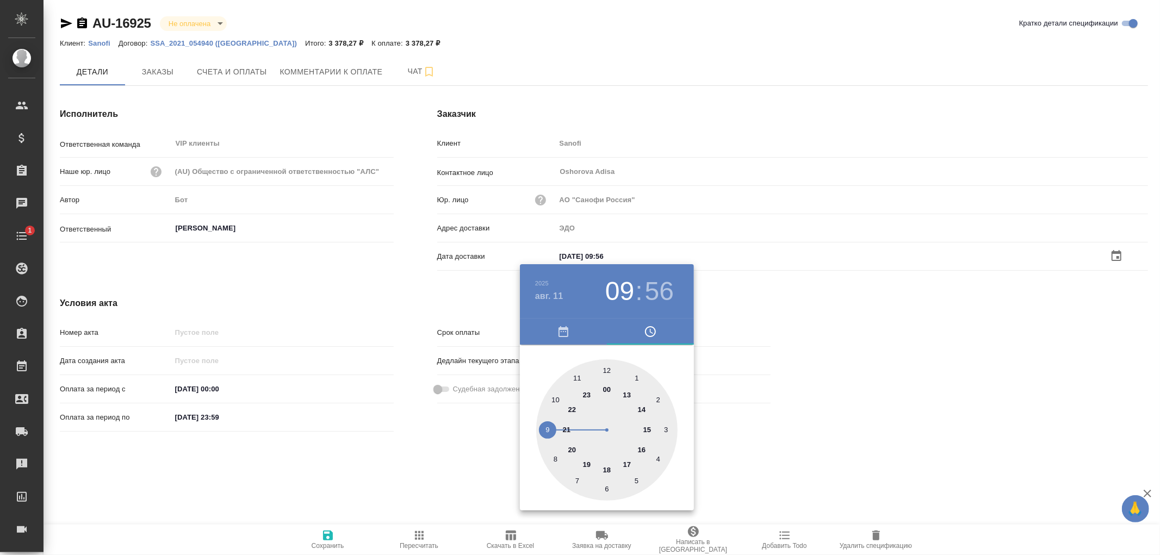
click at [332, 537] on div at bounding box center [580, 277] width 1160 height 555
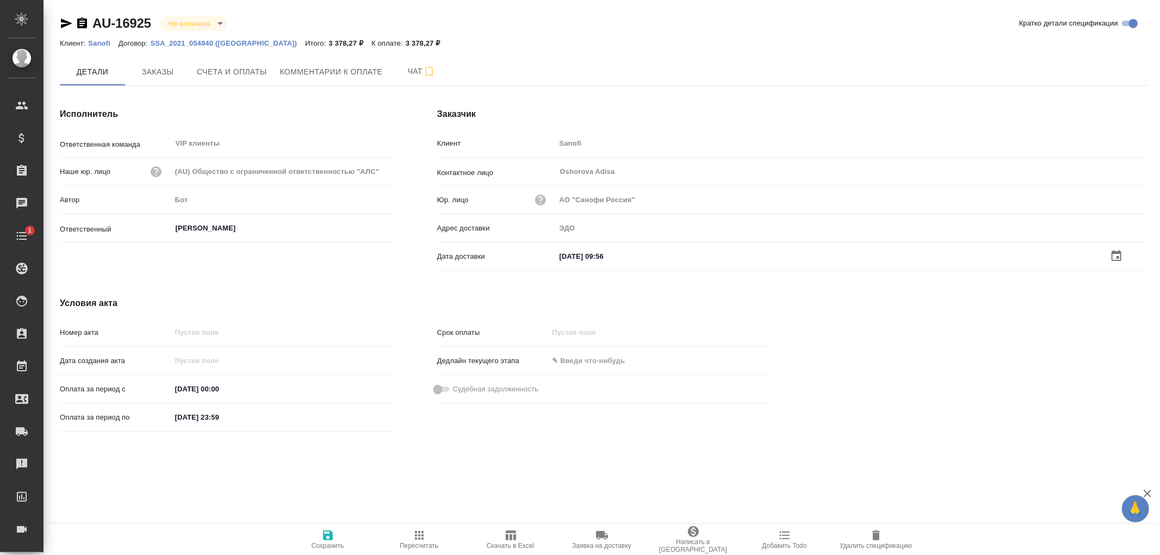
click at [328, 538] on icon "button" at bounding box center [327, 535] width 13 height 13
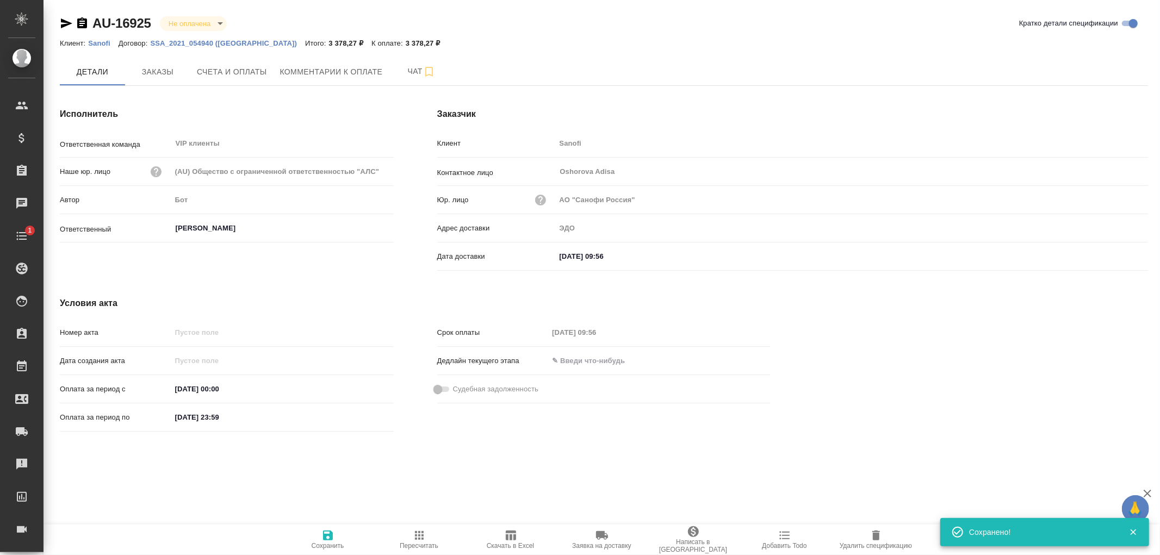
click at [328, 538] on icon "button" at bounding box center [327, 535] width 13 height 13
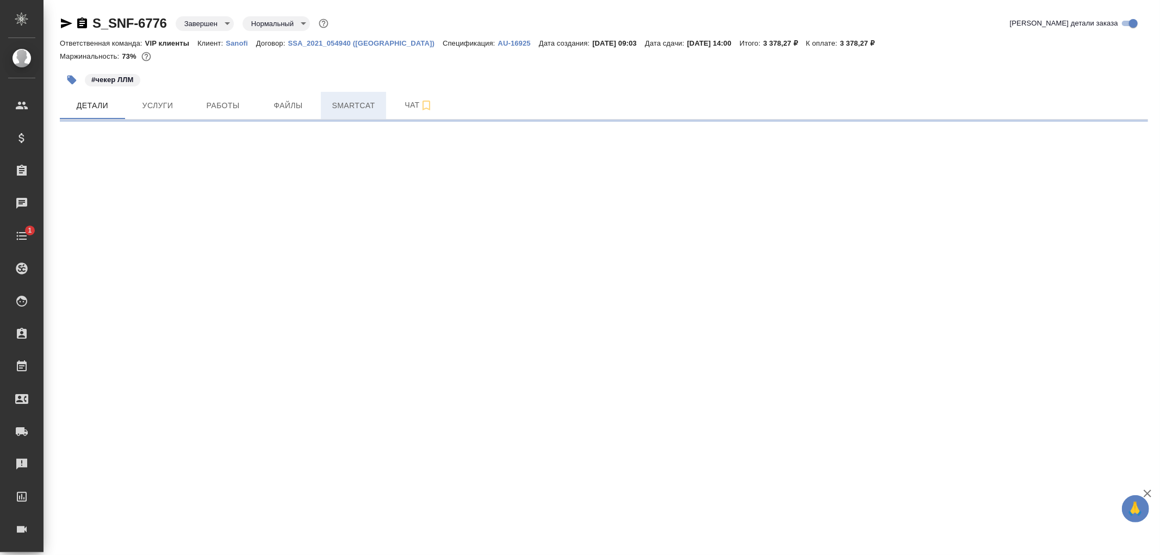
select select "RU"
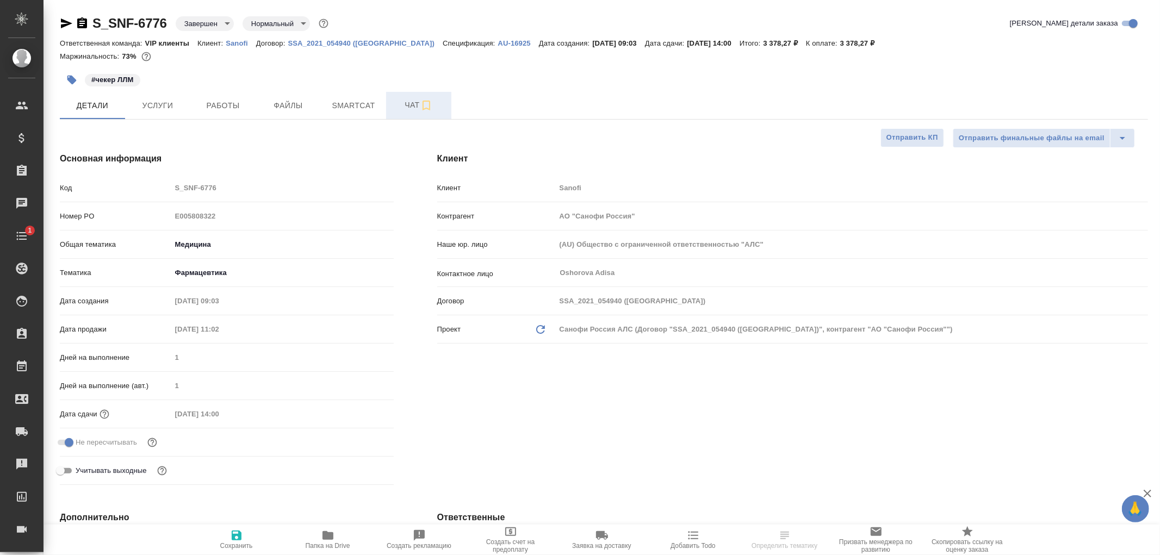
type textarea "x"
click at [417, 101] on span "Чат" at bounding box center [419, 105] width 52 height 14
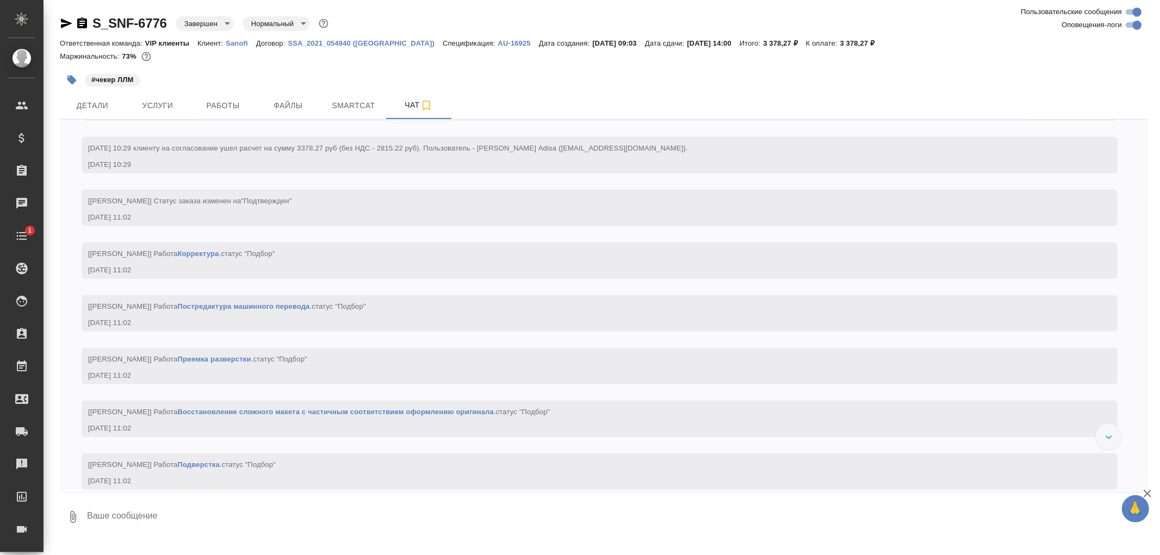
scroll to position [906, 0]
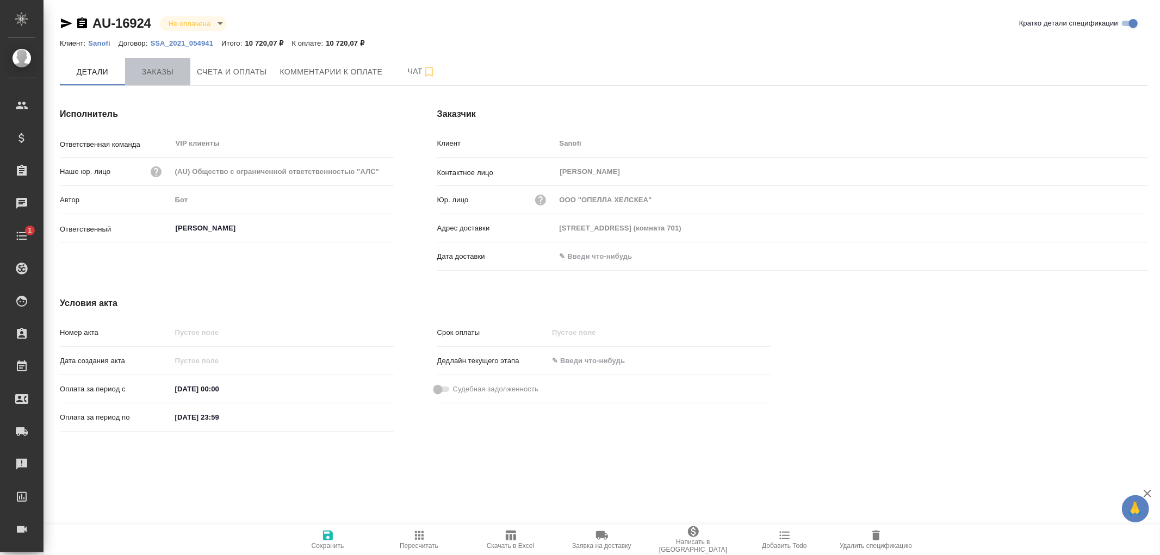
click at [159, 73] on span "Заказы" at bounding box center [158, 72] width 52 height 14
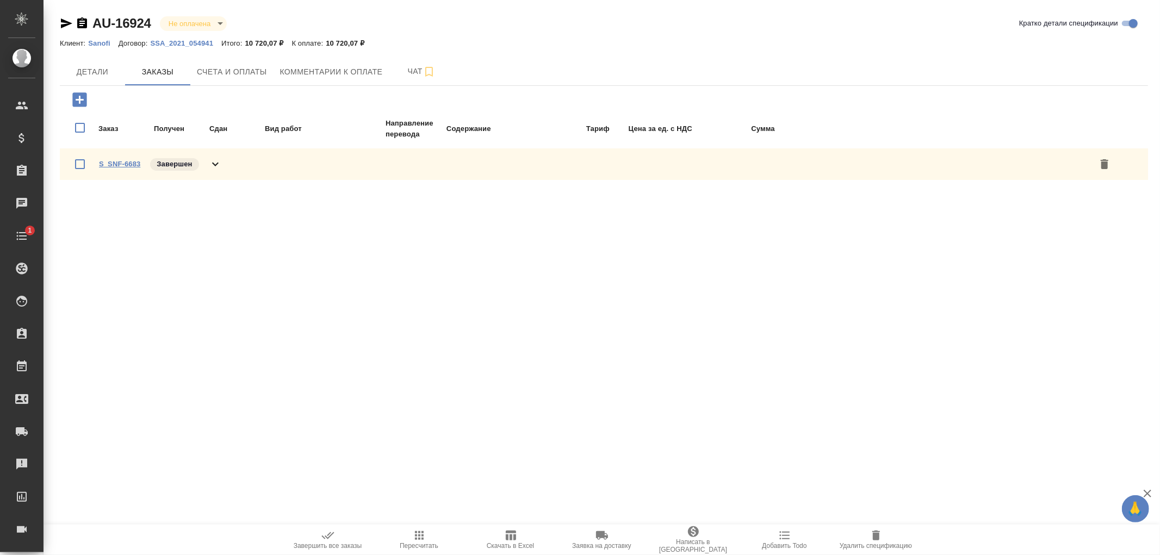
click at [126, 164] on link "S_SNF-6683" at bounding box center [119, 164] width 41 height 8
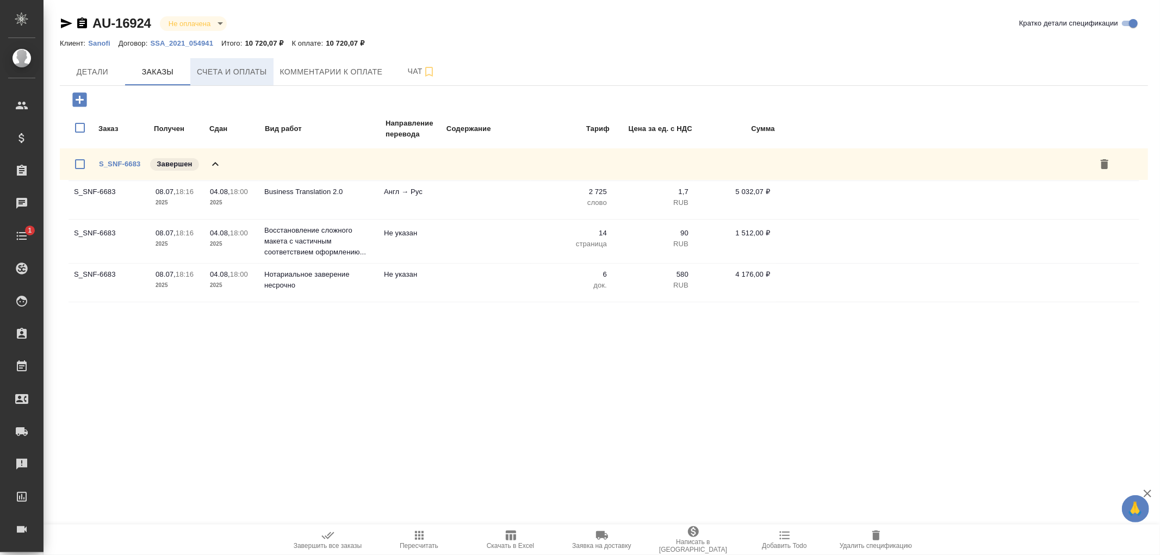
click at [225, 68] on span "Счета и оплаты" at bounding box center [232, 72] width 70 height 14
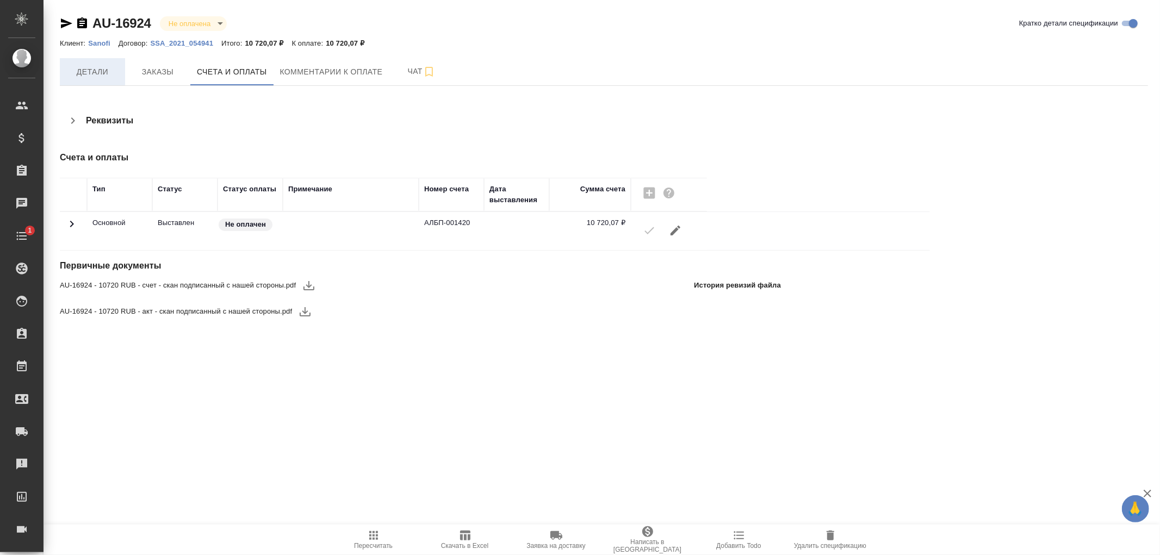
click at [86, 70] on span "Детали" at bounding box center [92, 72] width 52 height 14
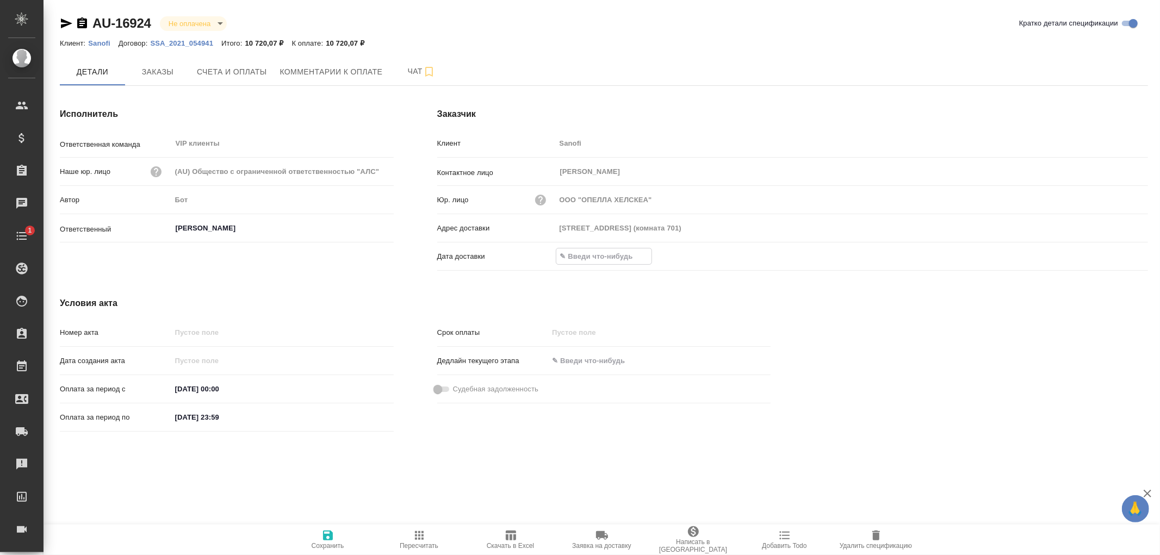
drag, startPoint x: 617, startPoint y: 262, endPoint x: 816, endPoint y: 246, distance: 199.1
click at [621, 260] on input "text" at bounding box center [603, 257] width 95 height 16
click at [1116, 257] on icon "button" at bounding box center [1116, 256] width 13 height 13
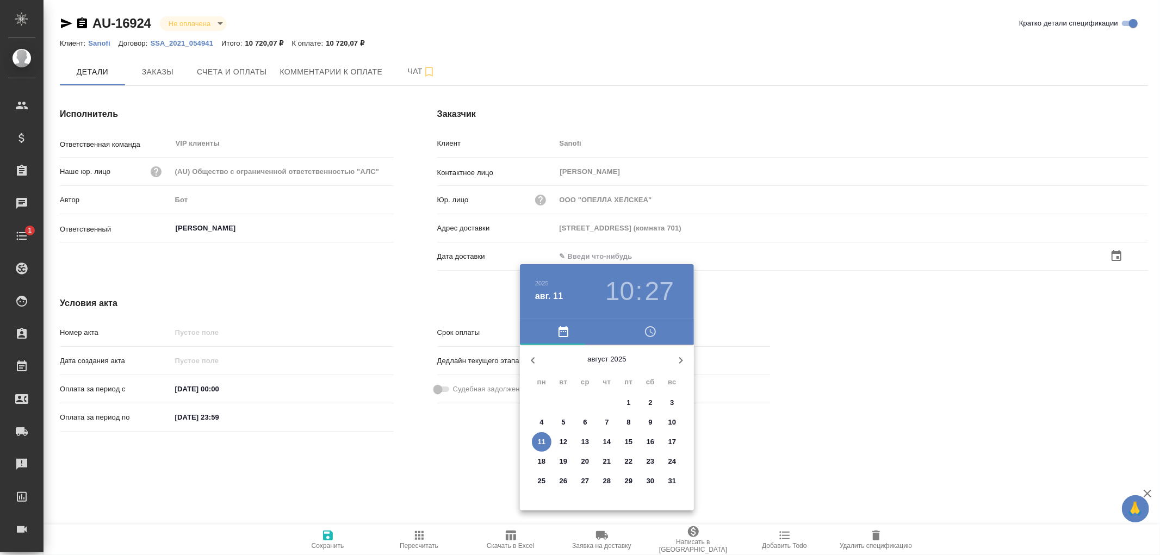
click at [539, 436] on button "11" at bounding box center [542, 442] width 20 height 20
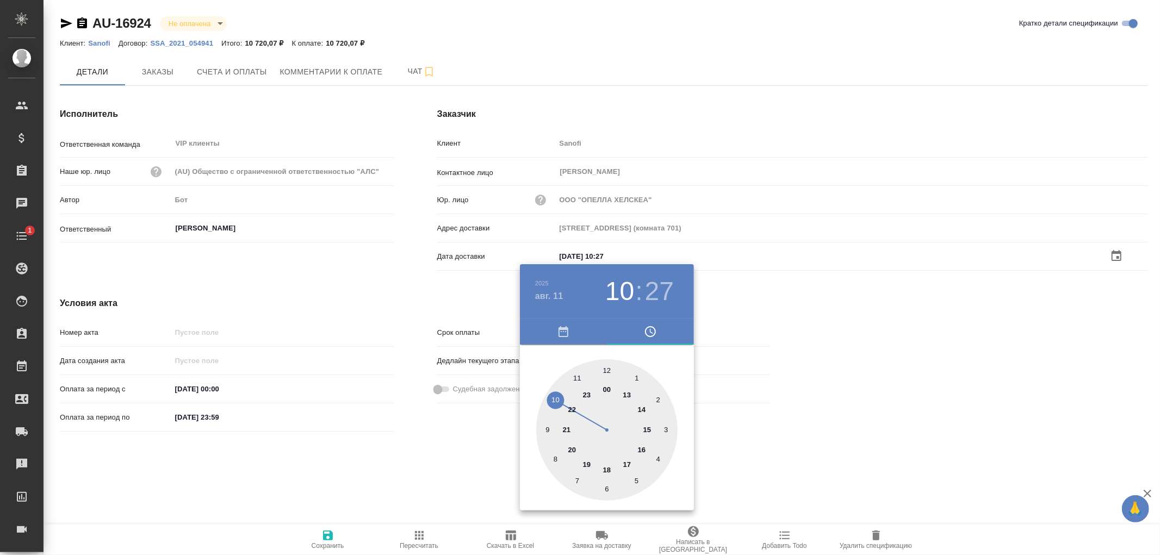
type input "11.08.2025 10:27"
click at [330, 536] on div at bounding box center [580, 277] width 1160 height 555
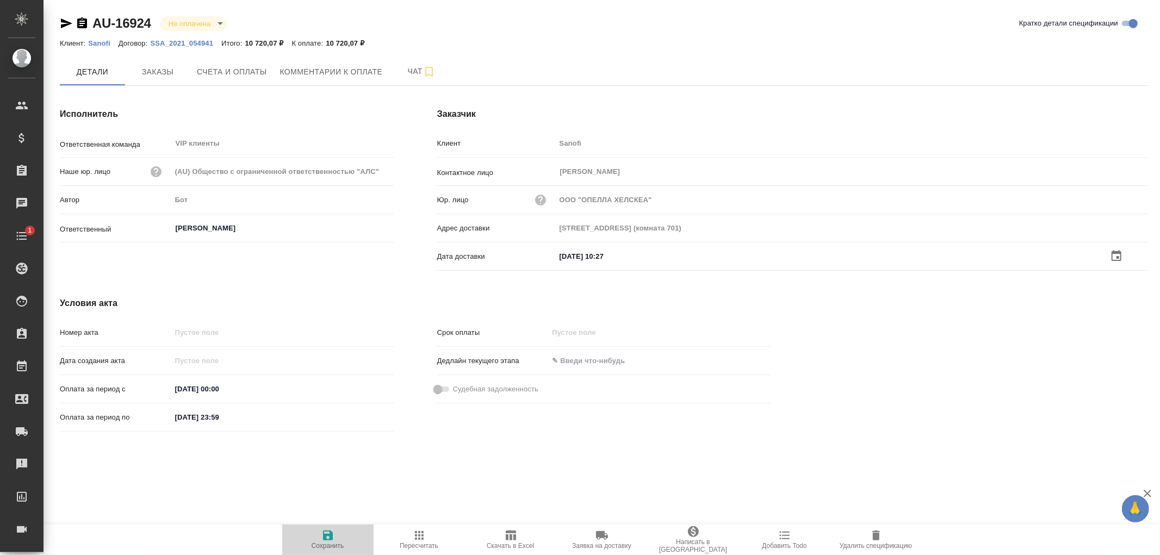
click at [330, 536] on icon "button" at bounding box center [328, 536] width 10 height 10
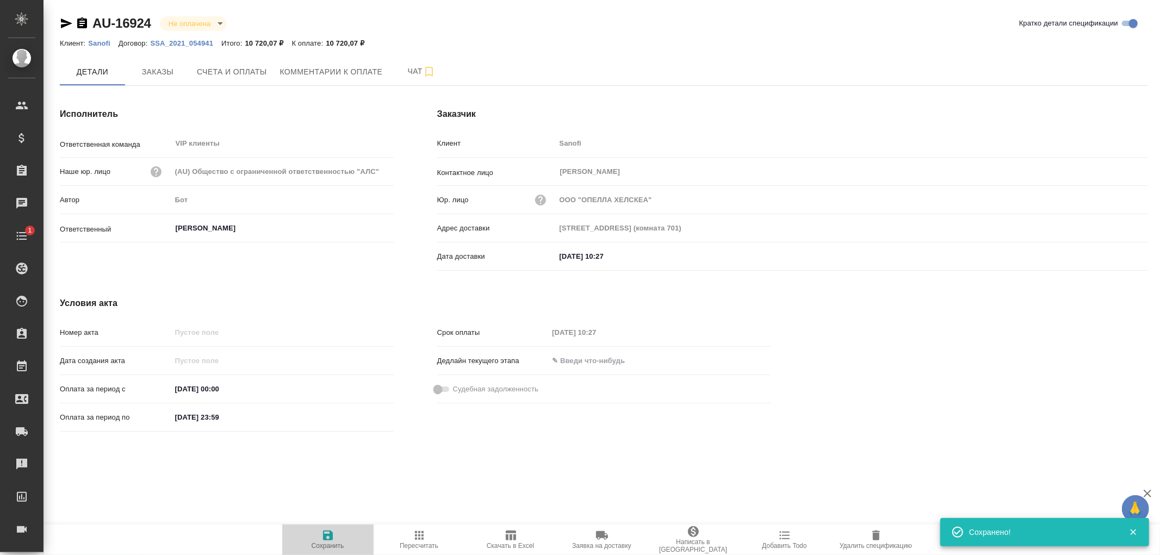
click at [330, 536] on icon "button" at bounding box center [328, 536] width 10 height 10
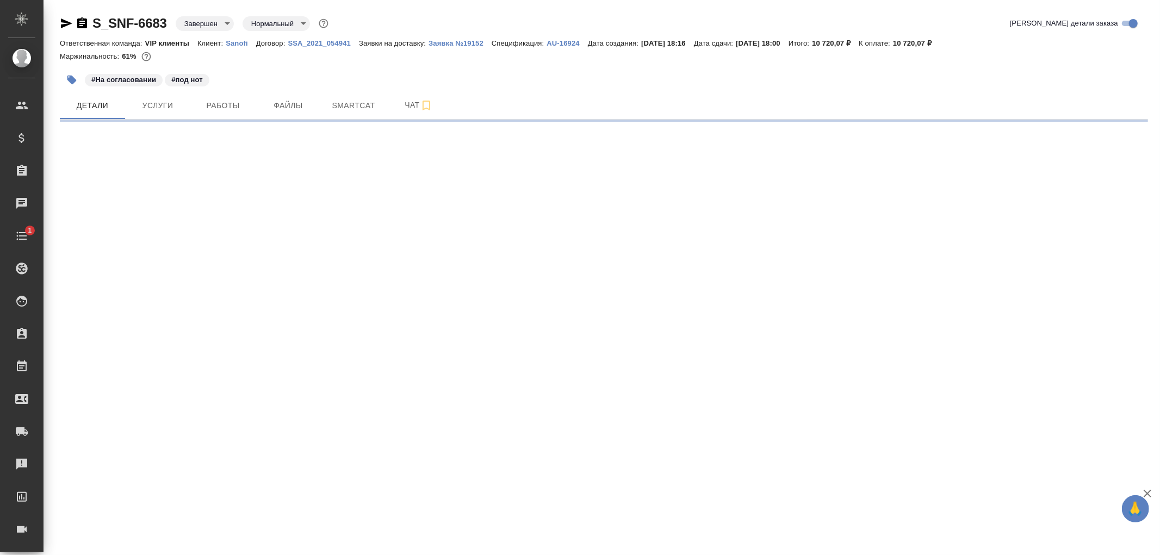
select select "RU"
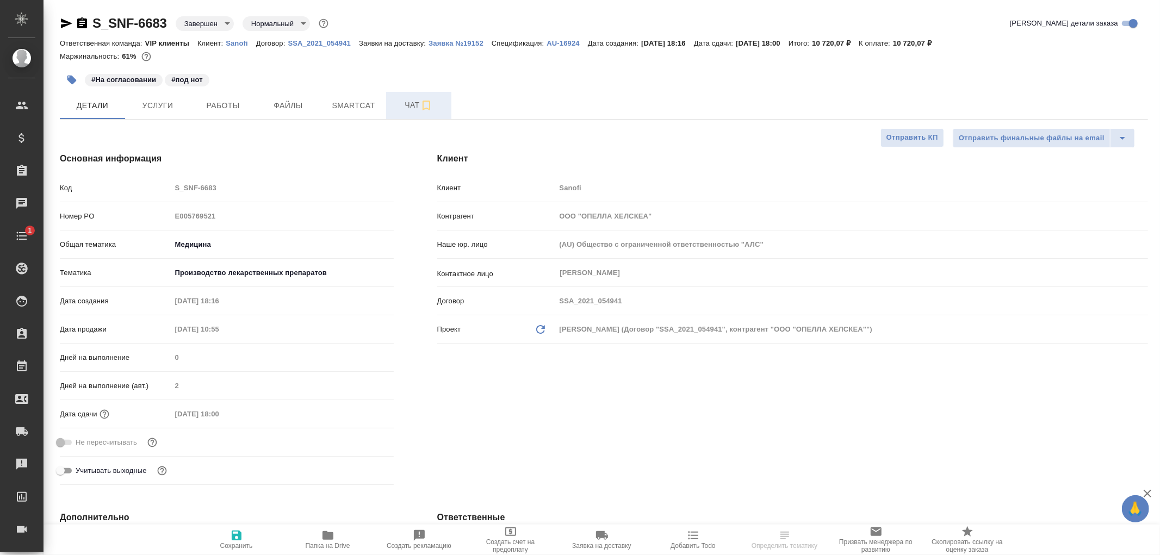
type textarea "x"
click at [412, 104] on span "Чат" at bounding box center [419, 105] width 52 height 14
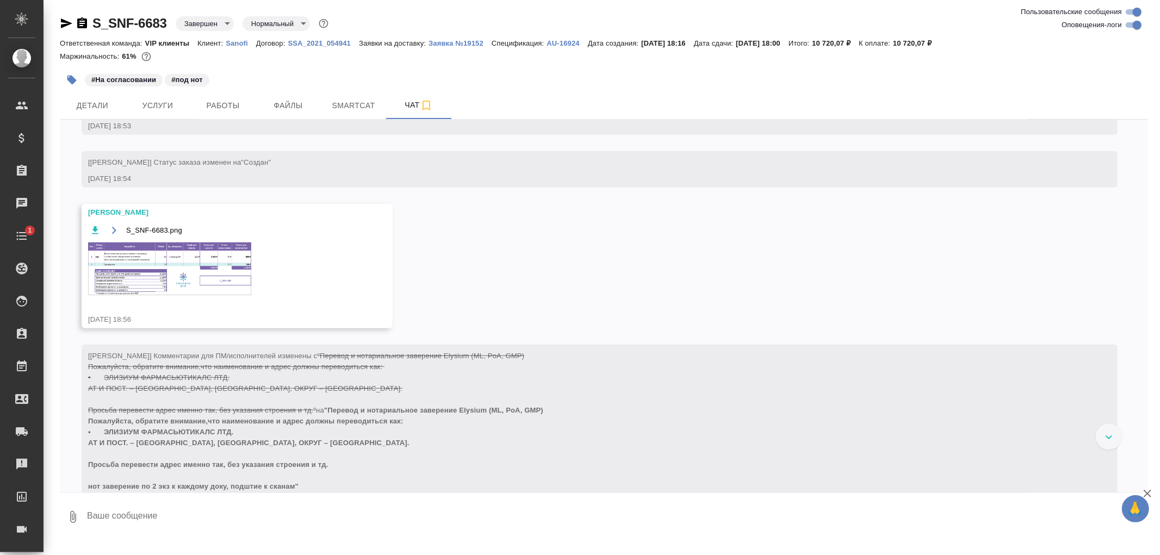
scroll to position [785, 0]
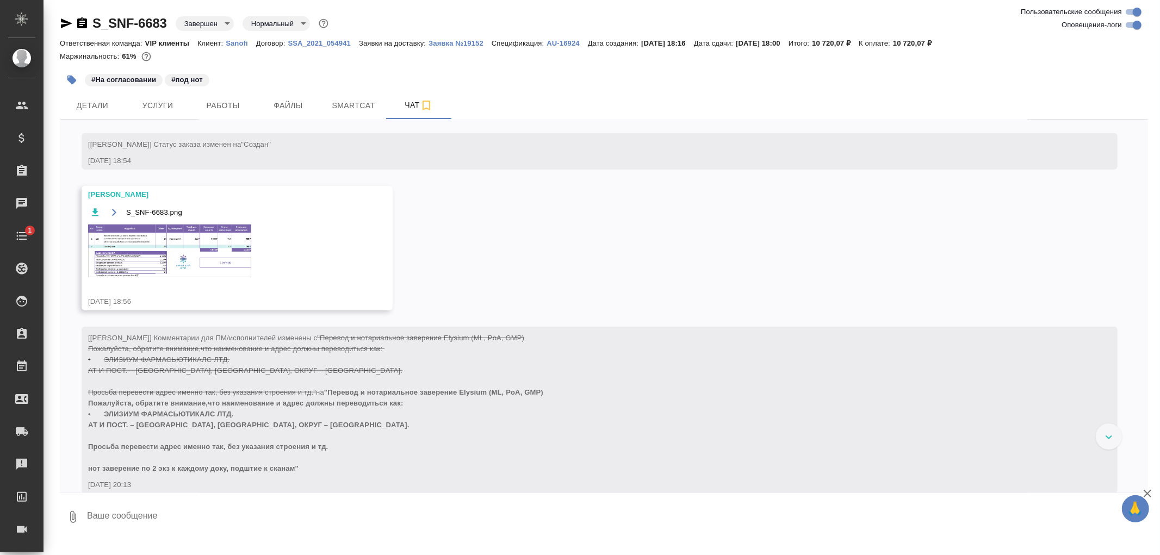
click at [247, 277] on img at bounding box center [169, 251] width 163 height 53
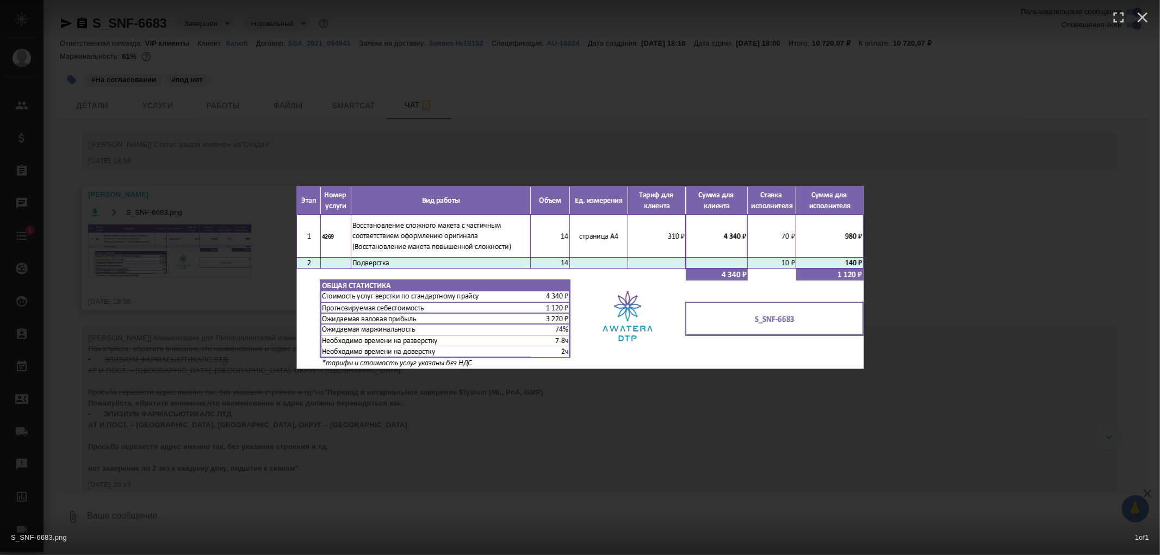
click at [954, 320] on div "S_SNF-6683.png 1 of 1" at bounding box center [580, 277] width 1160 height 555
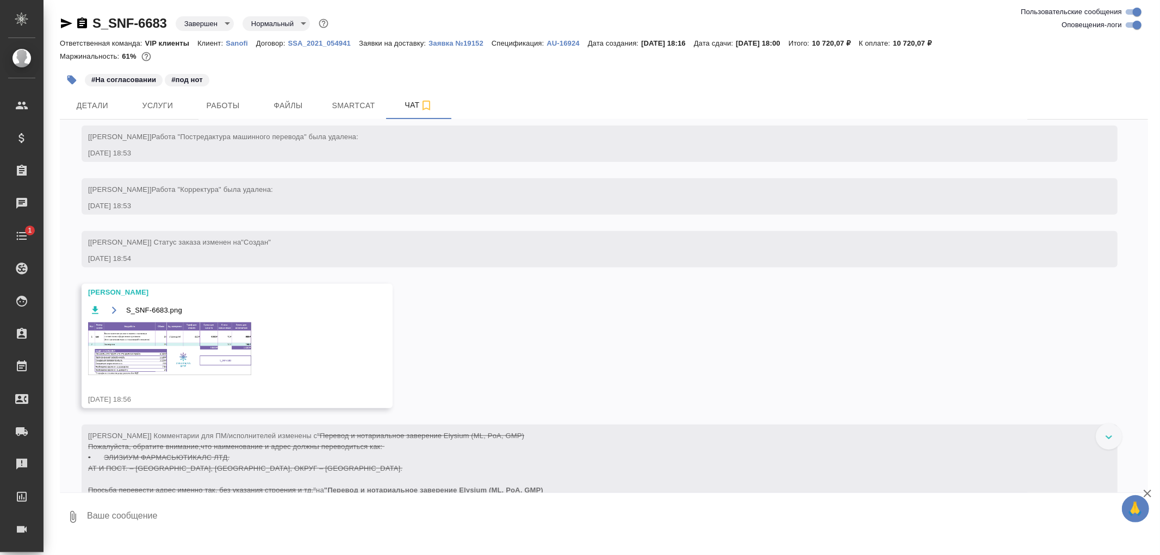
scroll to position [665, 0]
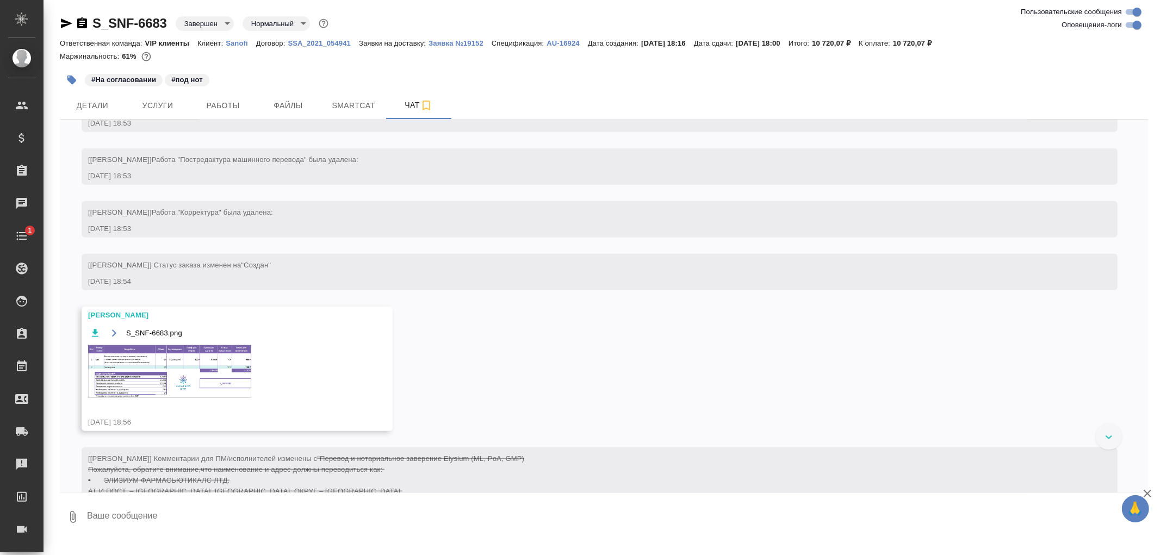
click at [66, 22] on icon "button" at bounding box center [66, 23] width 11 height 10
